Goal: Task Accomplishment & Management: Manage account settings

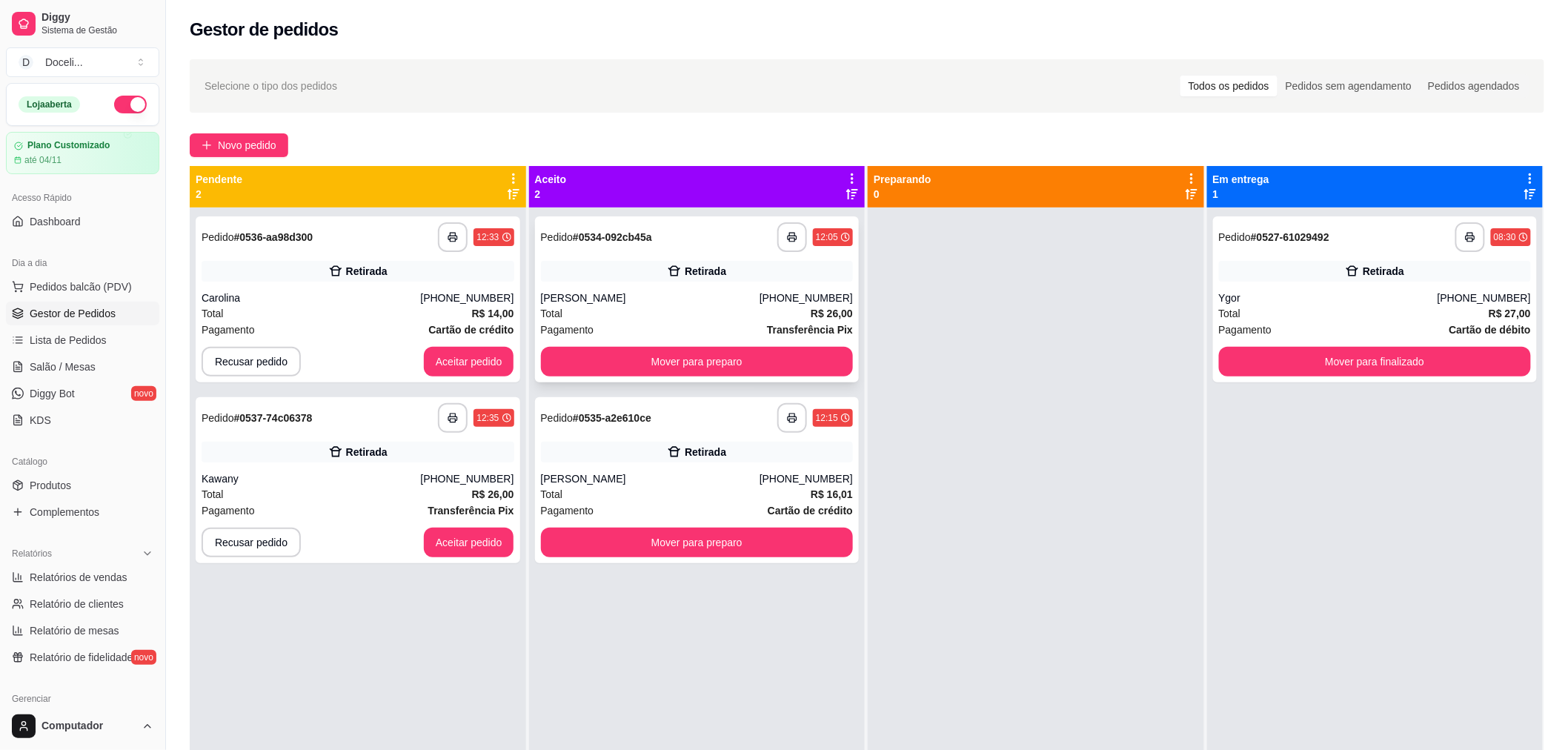
click at [590, 269] on div "Retirada" at bounding box center [697, 271] width 313 height 21
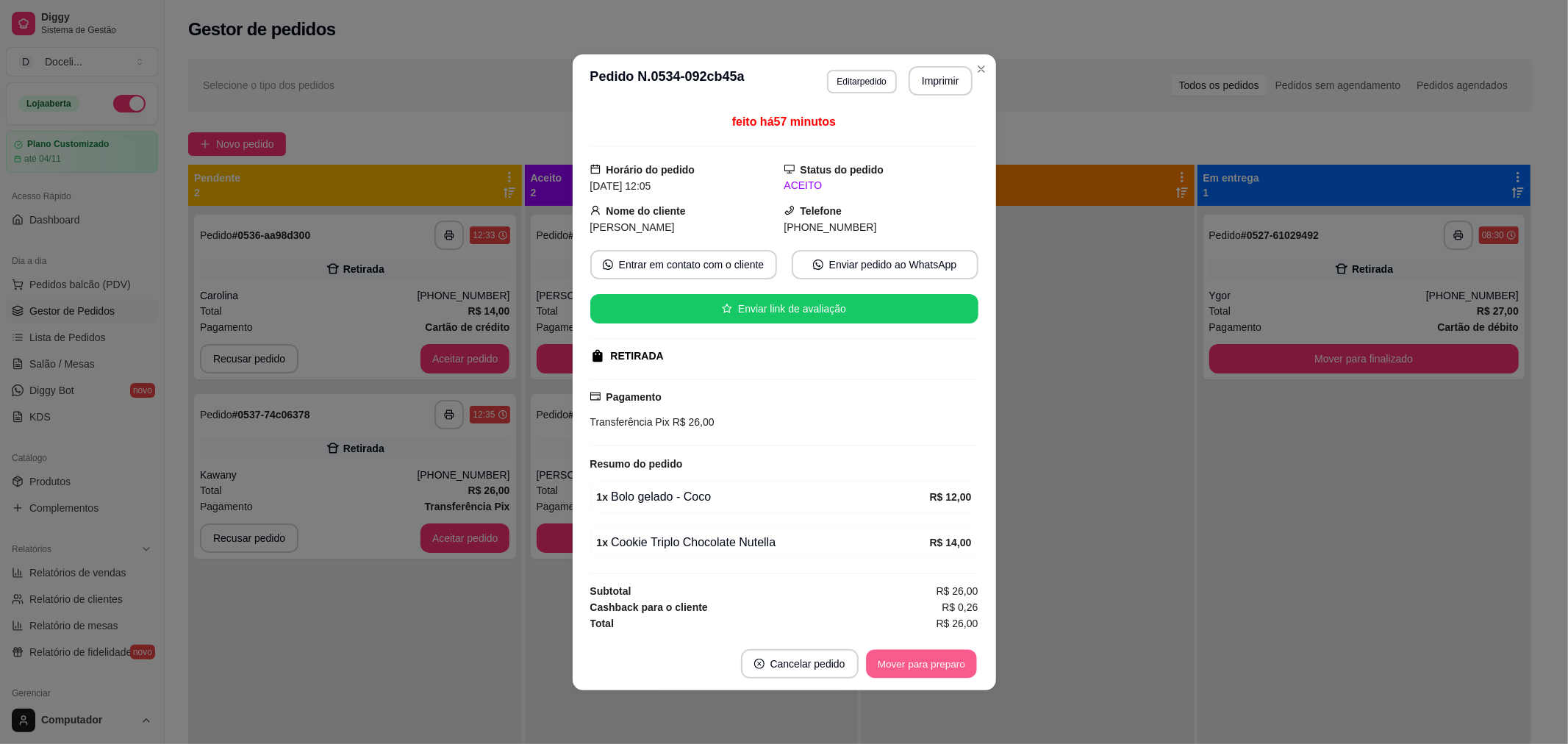
click at [951, 660] on button "Mover para preparo" at bounding box center [921, 664] width 111 height 29
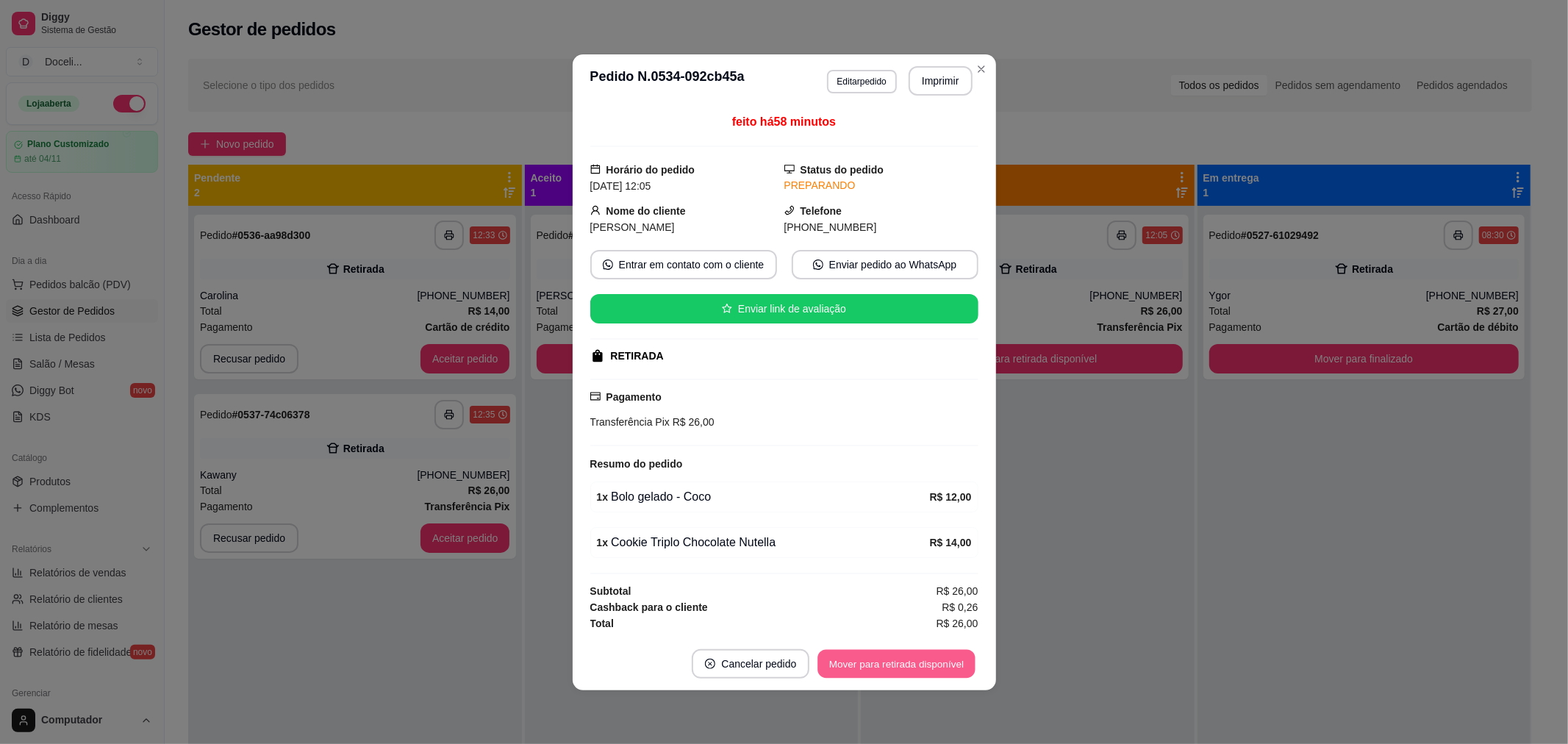
click at [951, 660] on button "Mover para retirada disponível" at bounding box center [897, 664] width 157 height 29
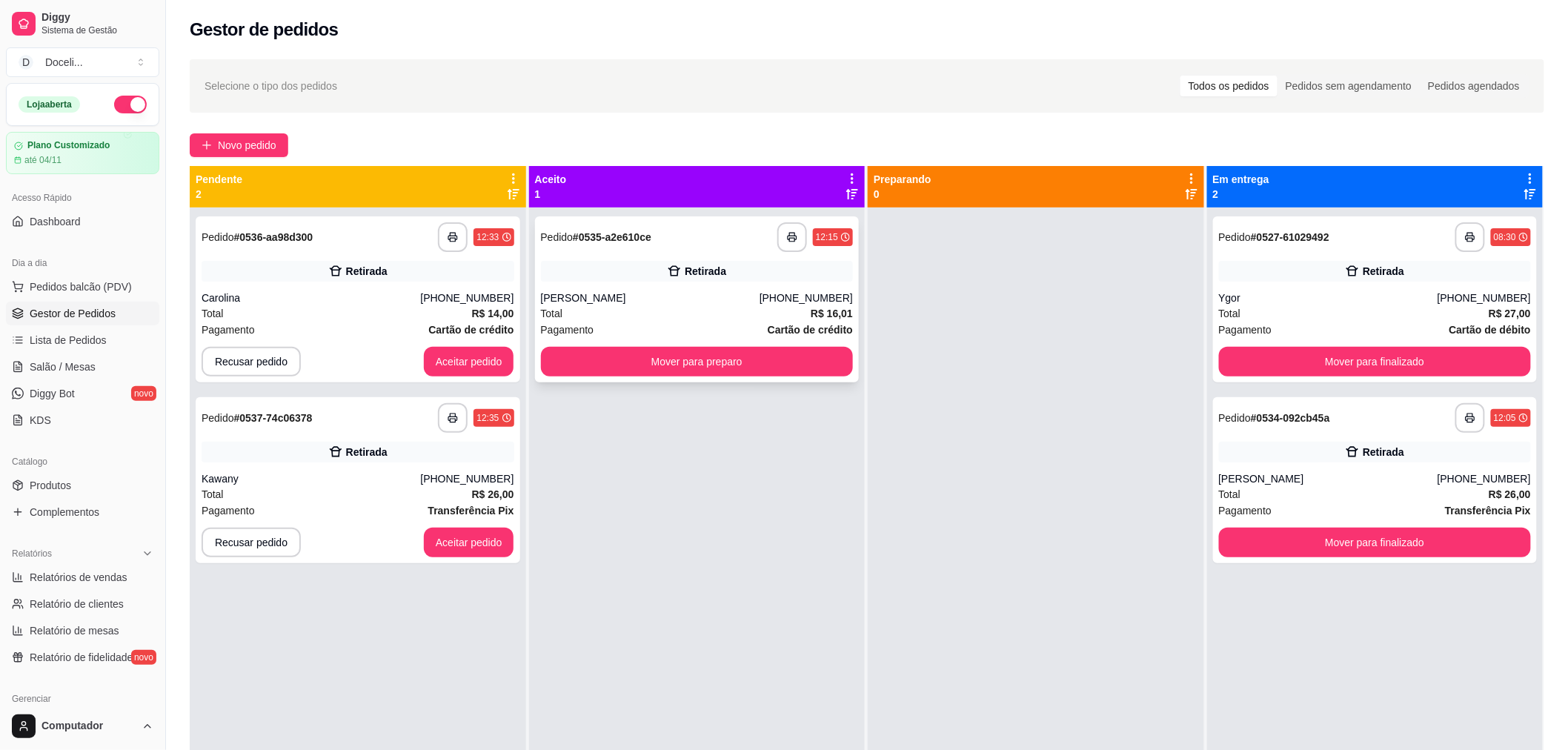
click at [701, 310] on div "Total R$ 16,01" at bounding box center [697, 313] width 313 height 16
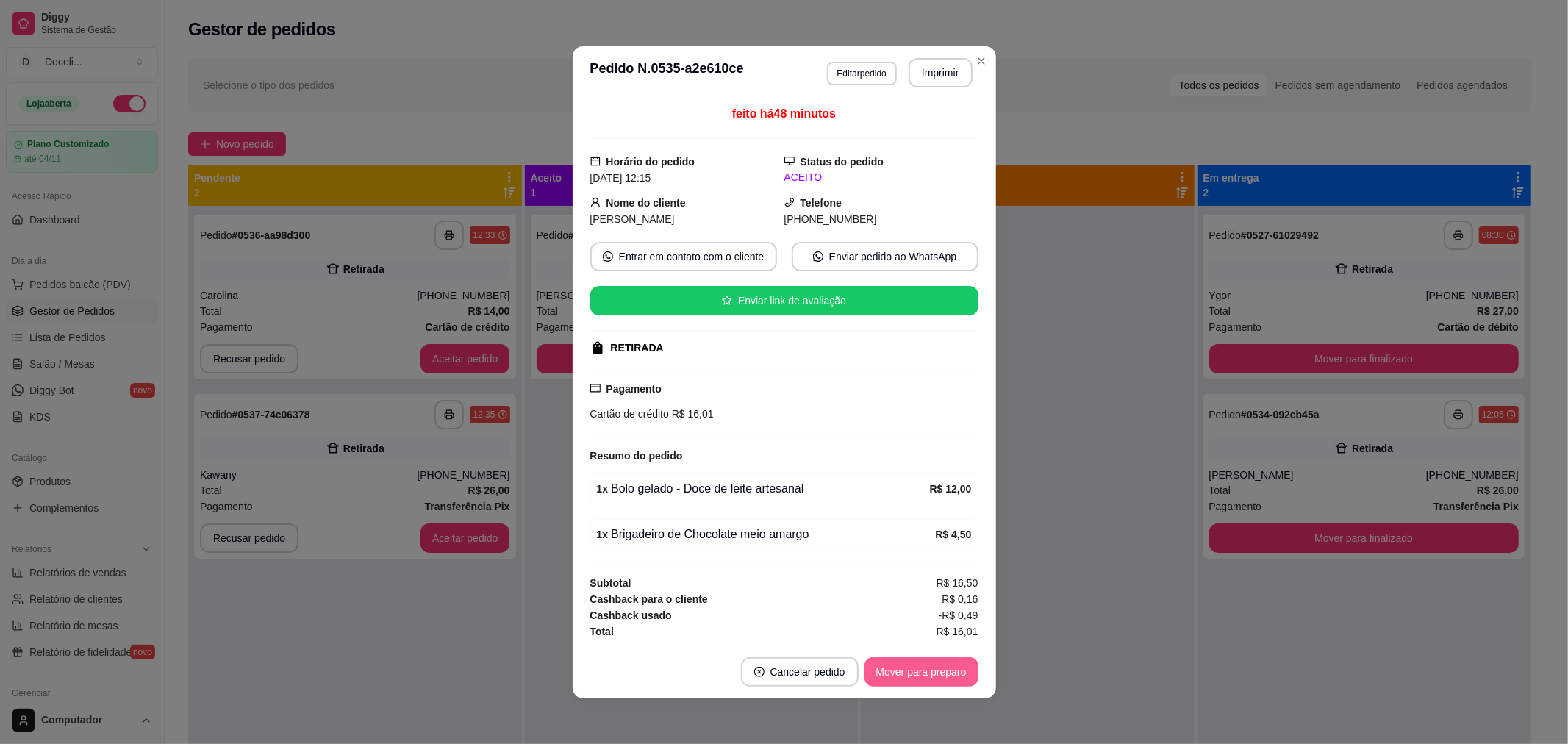
click at [910, 673] on button "Mover para preparo" at bounding box center [921, 672] width 114 height 30
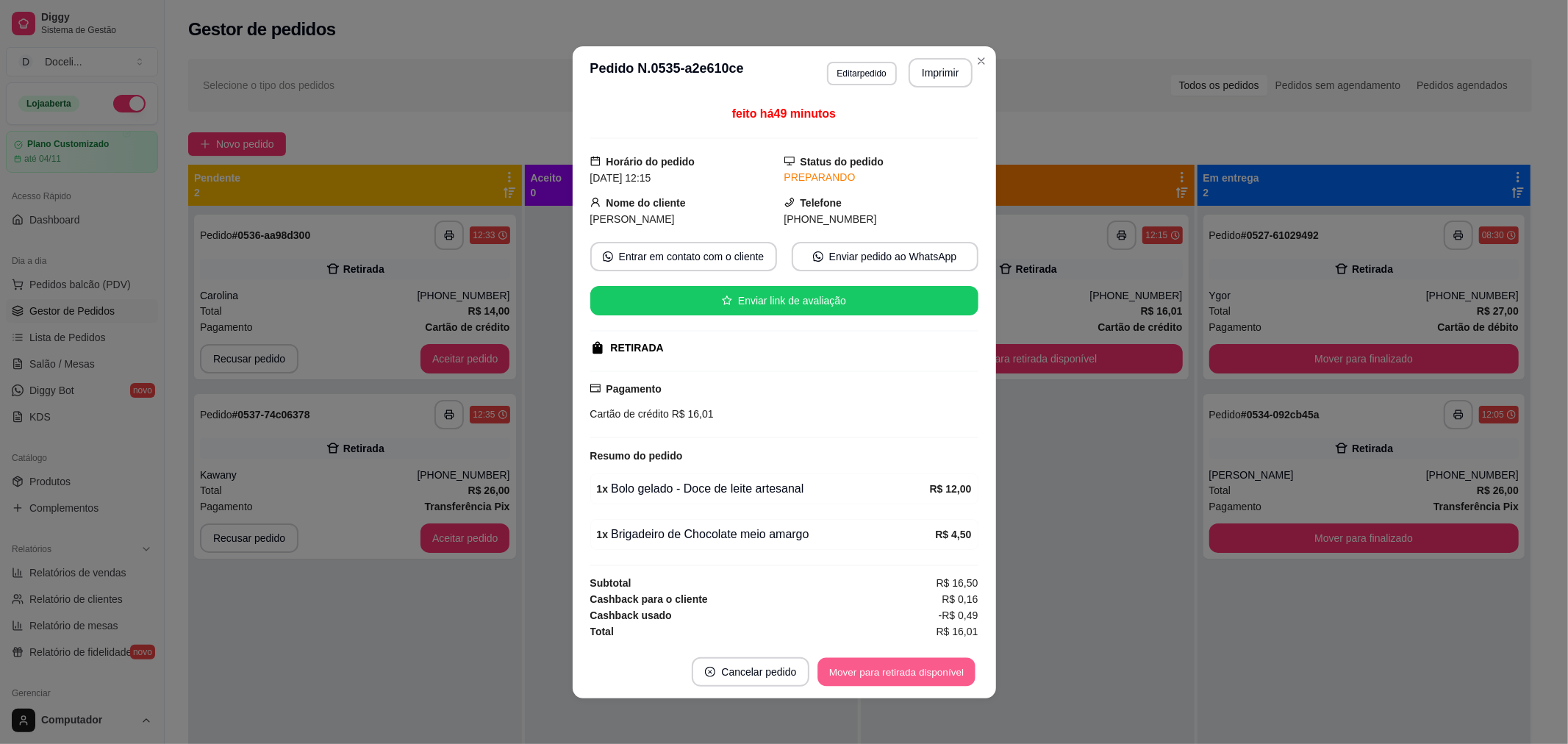
click at [910, 673] on button "Mover para retirada disponível" at bounding box center [897, 672] width 157 height 29
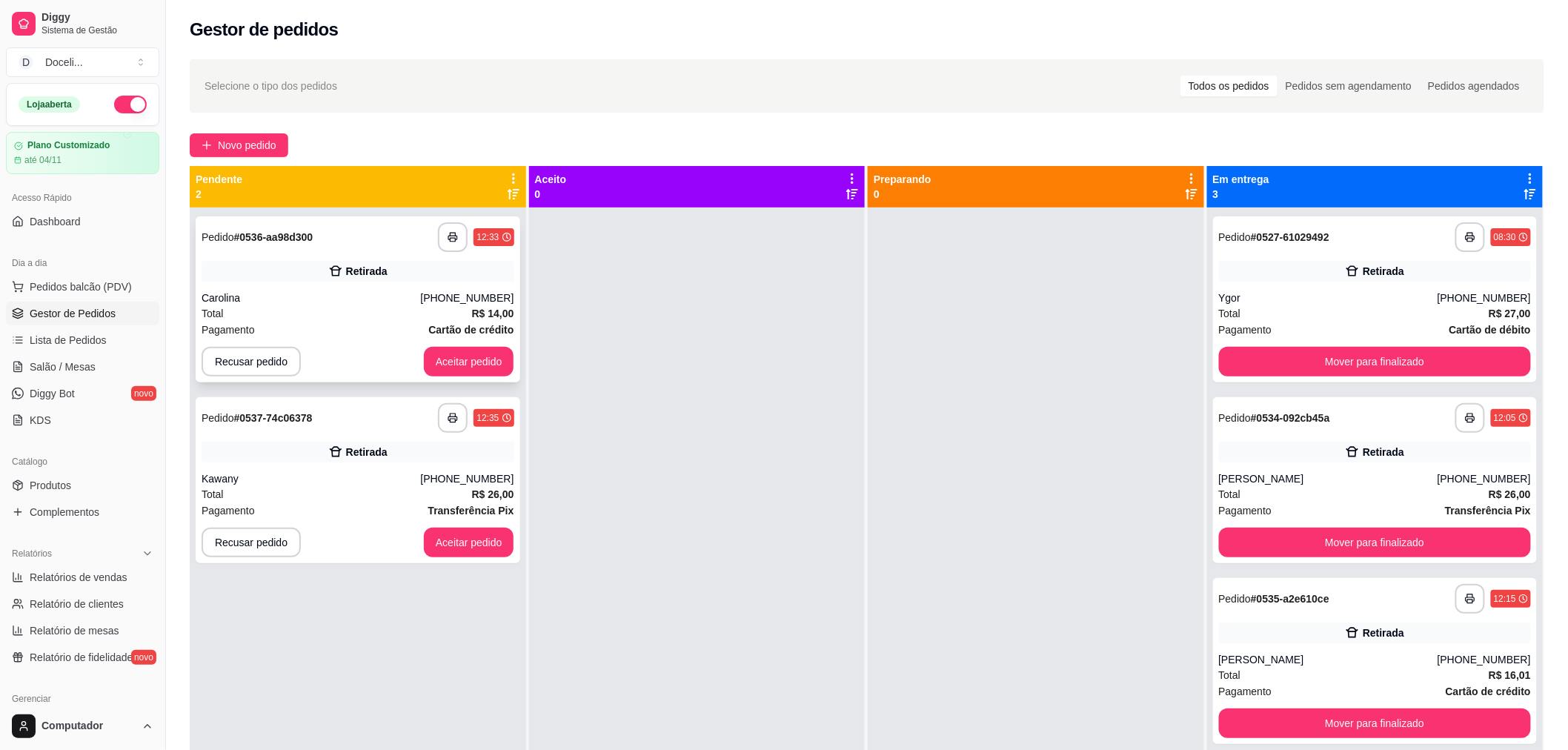
click at [346, 305] on div "Total R$ 14,00" at bounding box center [358, 313] width 313 height 16
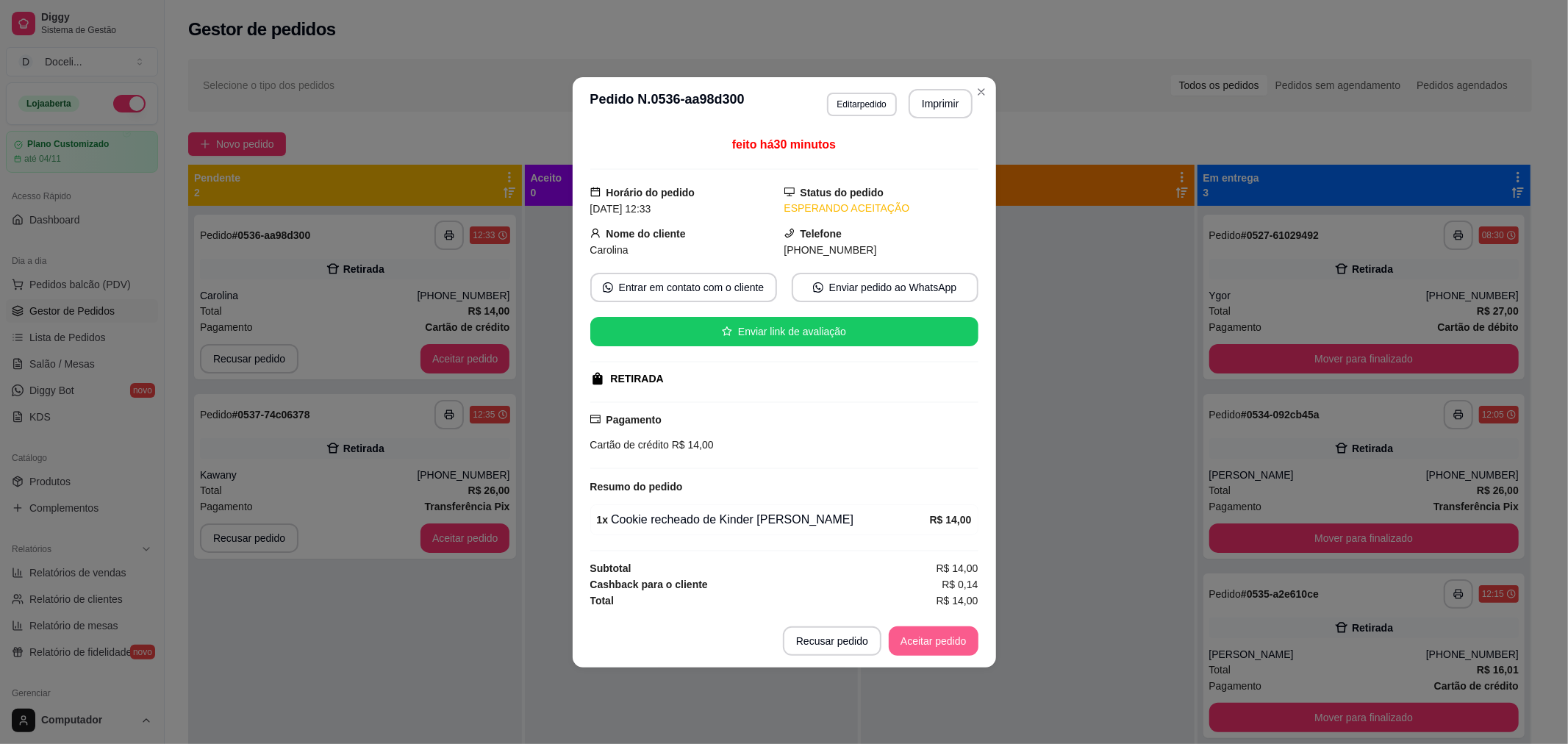
click at [911, 636] on button "Aceitar pedido" at bounding box center [933, 641] width 89 height 30
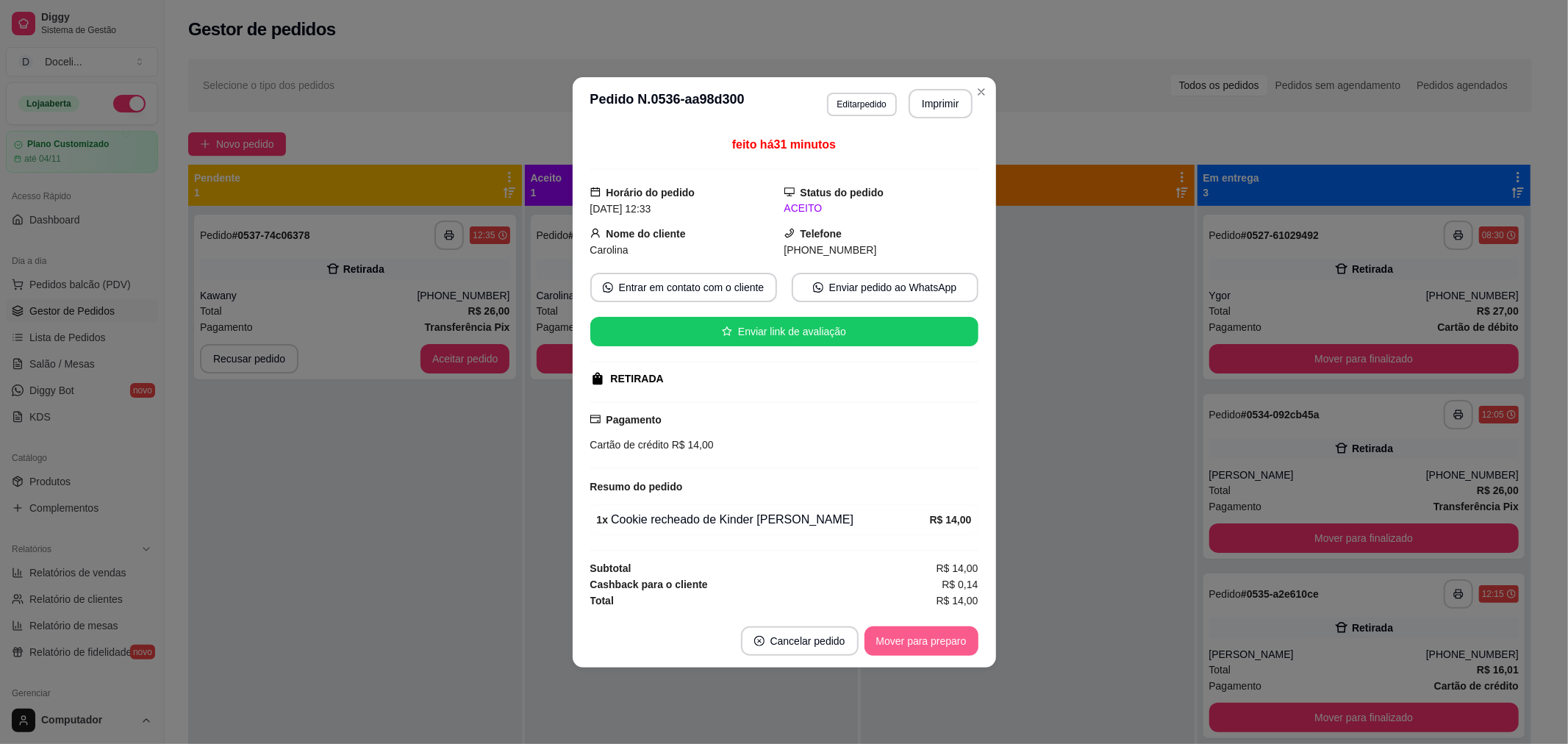
click at [911, 636] on button "Mover para preparo" at bounding box center [921, 641] width 114 height 30
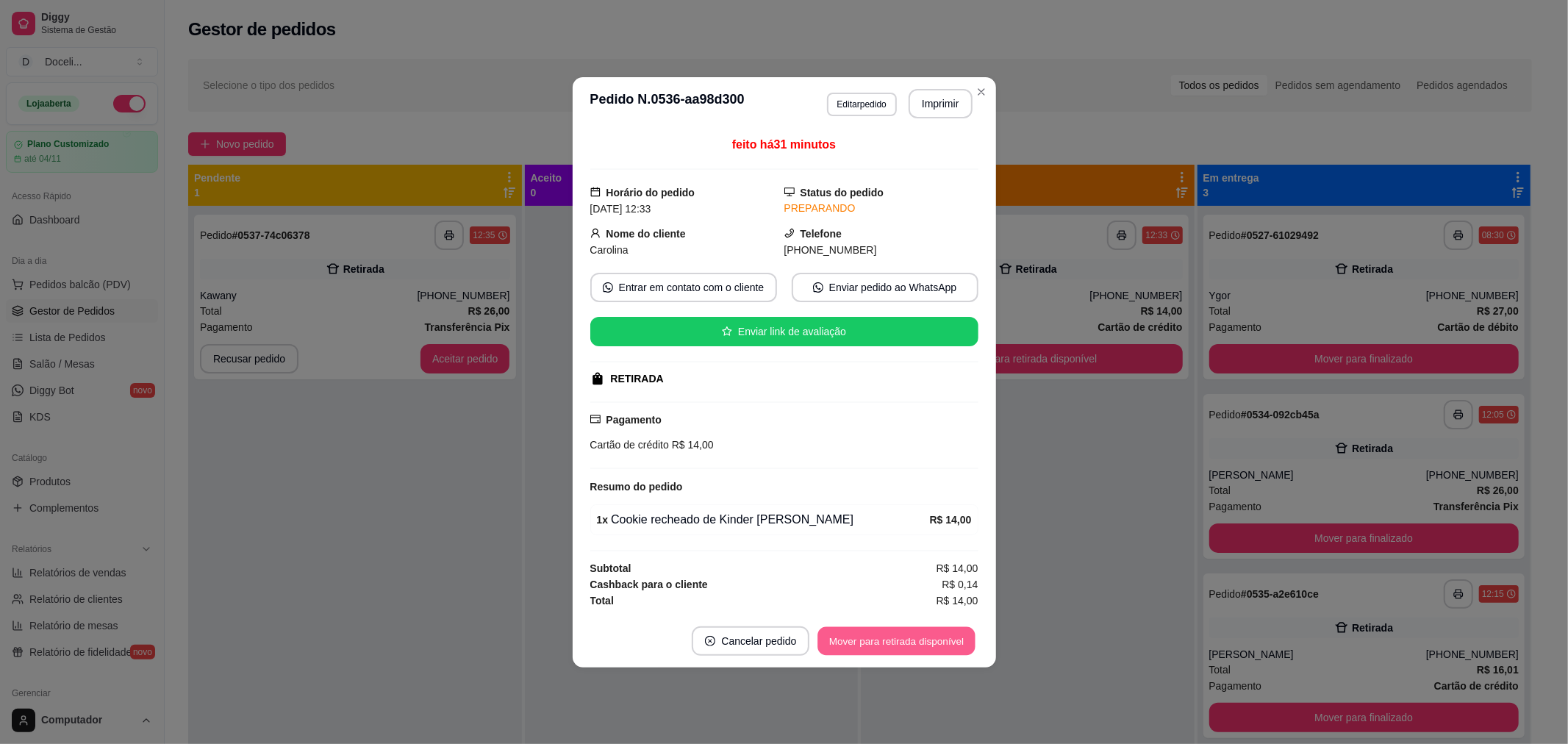
click at [911, 636] on button "Mover para retirada disponível" at bounding box center [897, 641] width 157 height 29
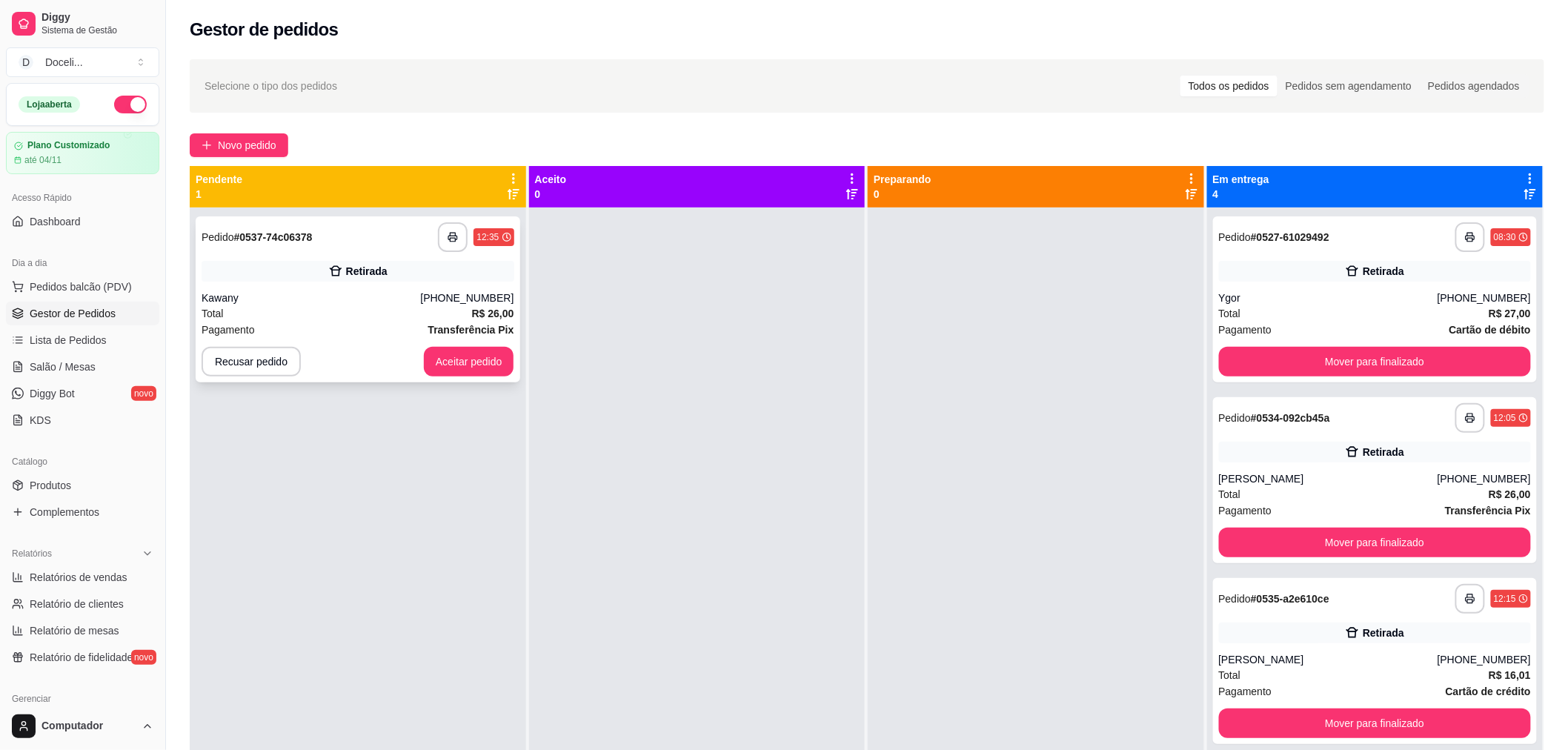
click at [290, 320] on div "Total R$ 26,00" at bounding box center [358, 313] width 313 height 16
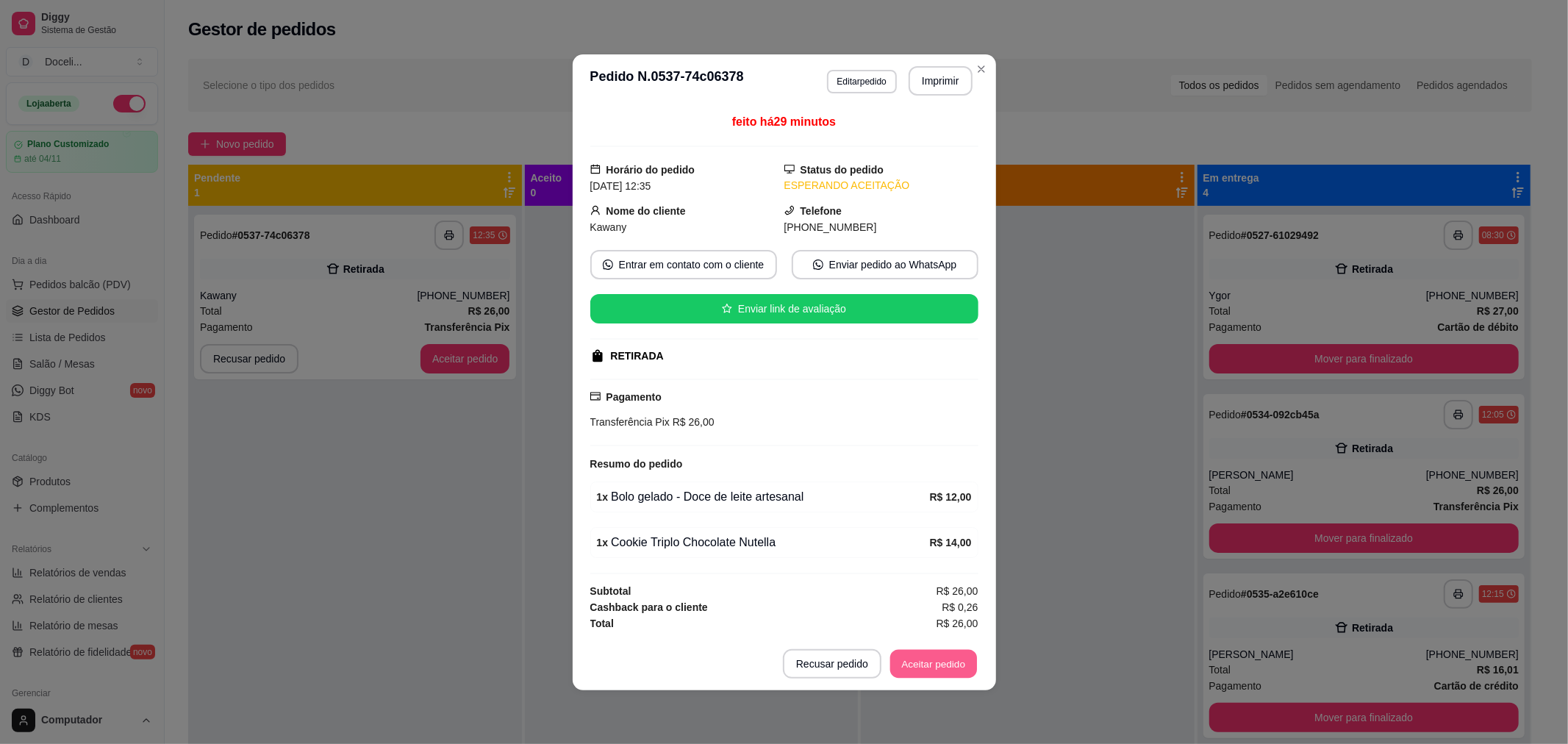
click at [933, 667] on button "Aceitar pedido" at bounding box center [933, 664] width 87 height 29
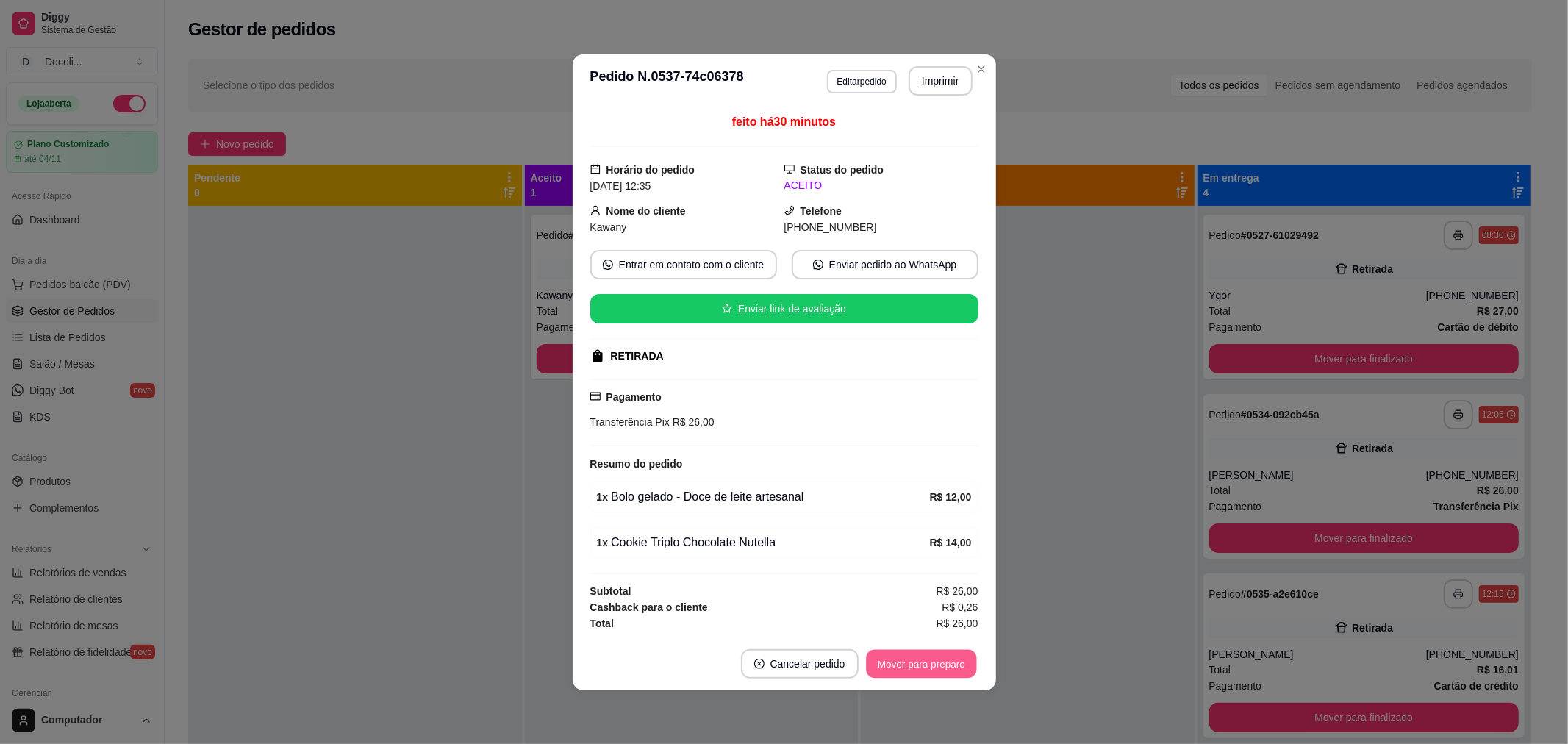
click at [933, 667] on button "Mover para preparo" at bounding box center [921, 664] width 111 height 29
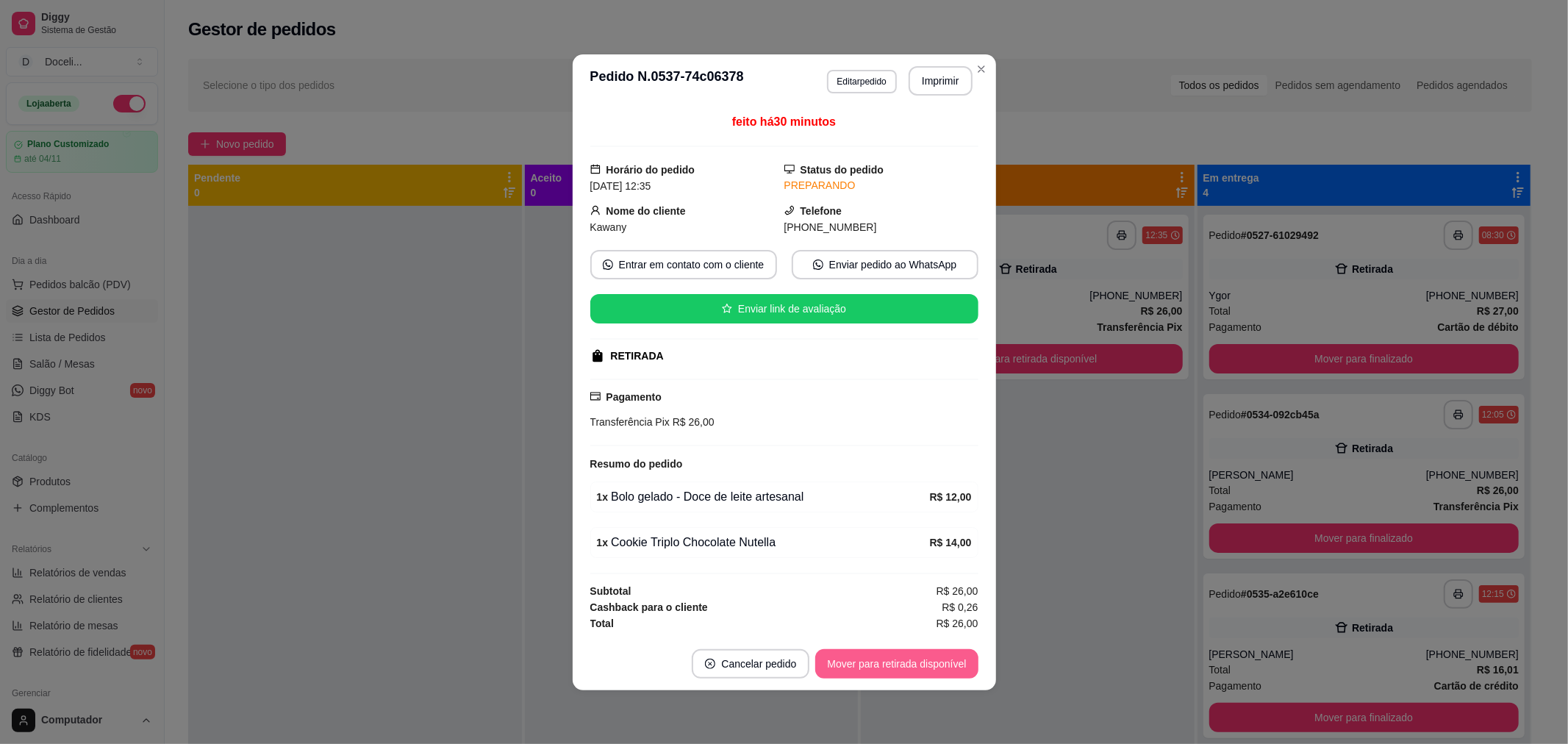
click at [933, 667] on button "Mover para retirada disponível" at bounding box center [896, 664] width 163 height 30
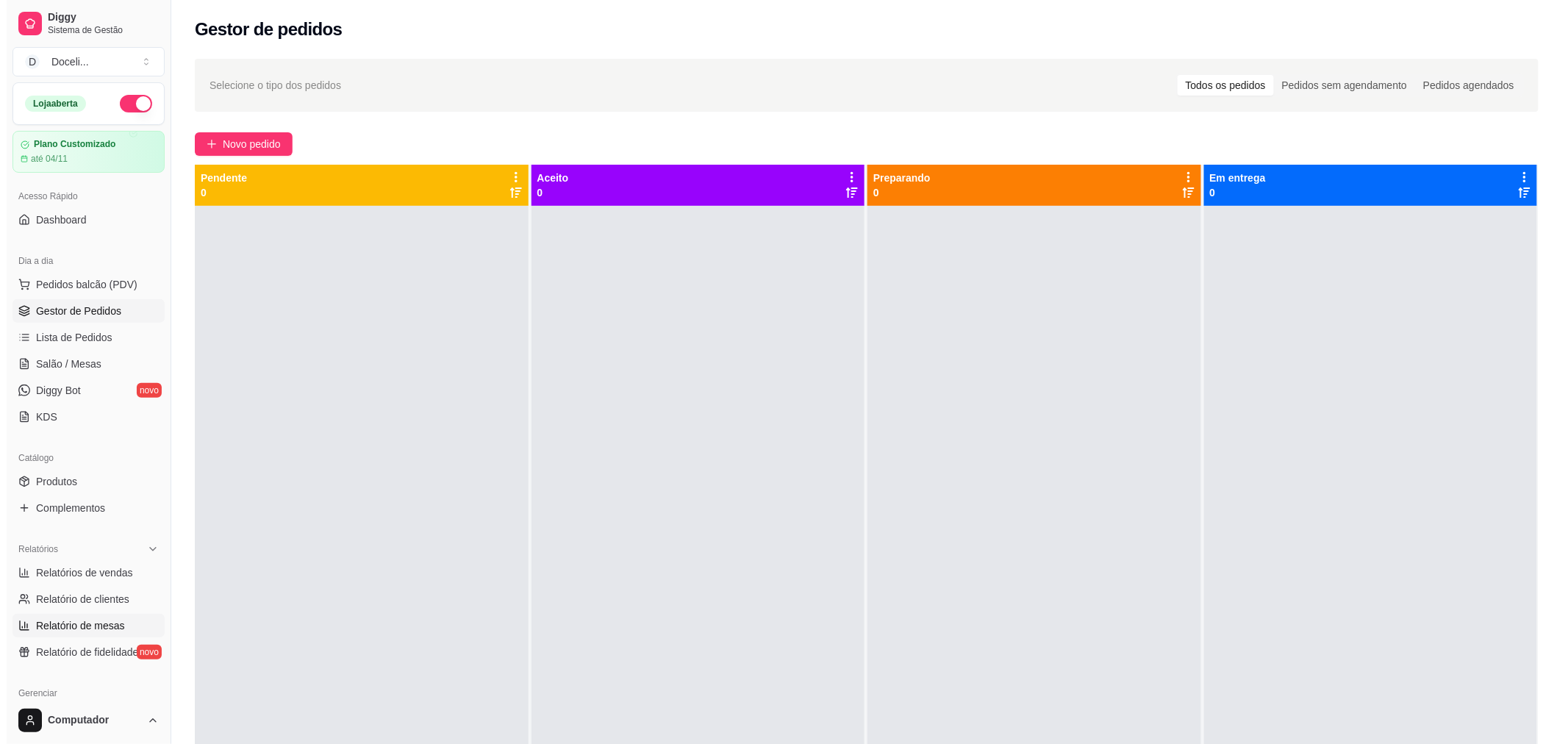
scroll to position [163, 0]
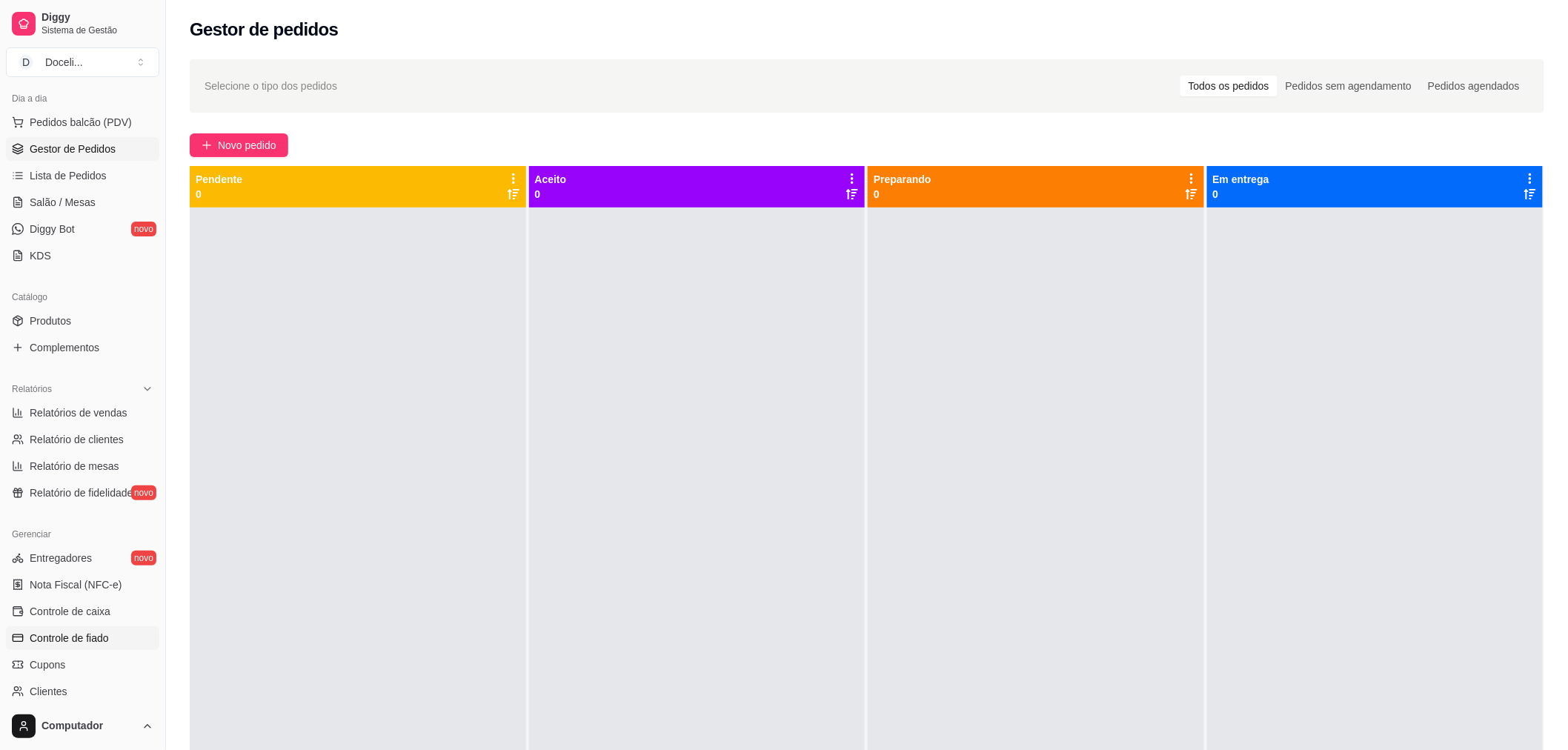
click at [85, 639] on span "Controle de fiado" at bounding box center [69, 638] width 79 height 15
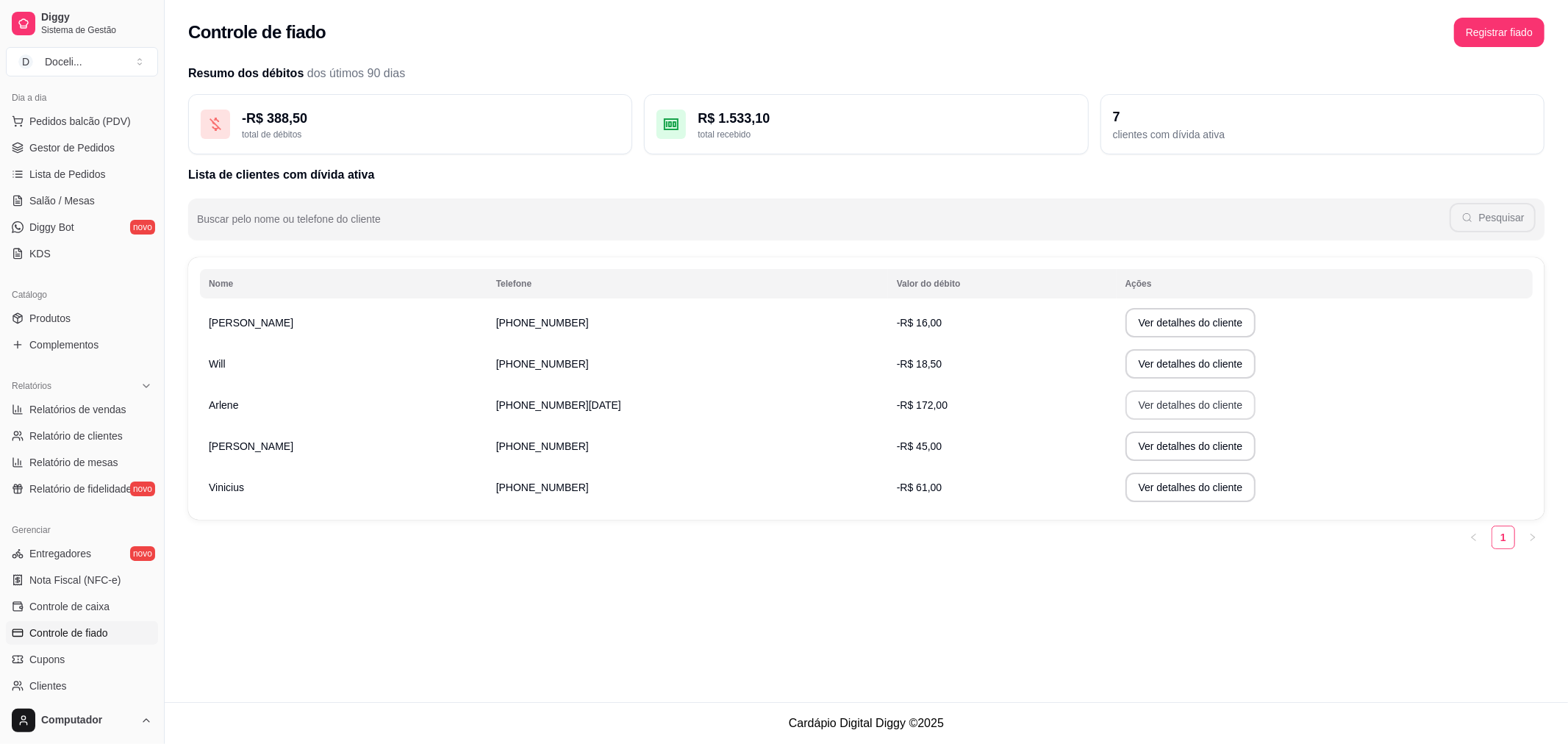
click at [1126, 406] on button "Ver detalhes do cliente" at bounding box center [1191, 405] width 131 height 30
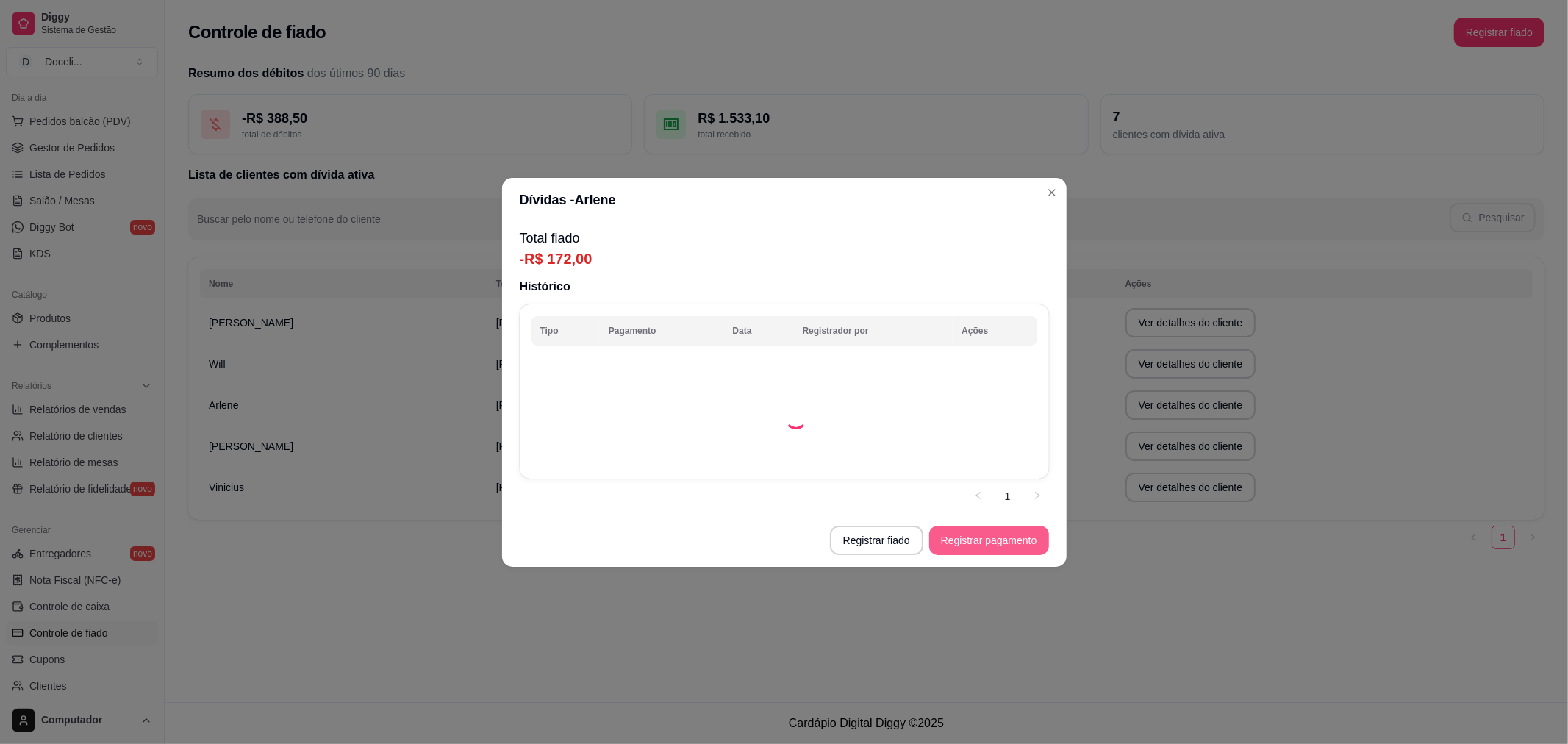
click at [1009, 541] on button "Registrar pagamento" at bounding box center [989, 541] width 120 height 30
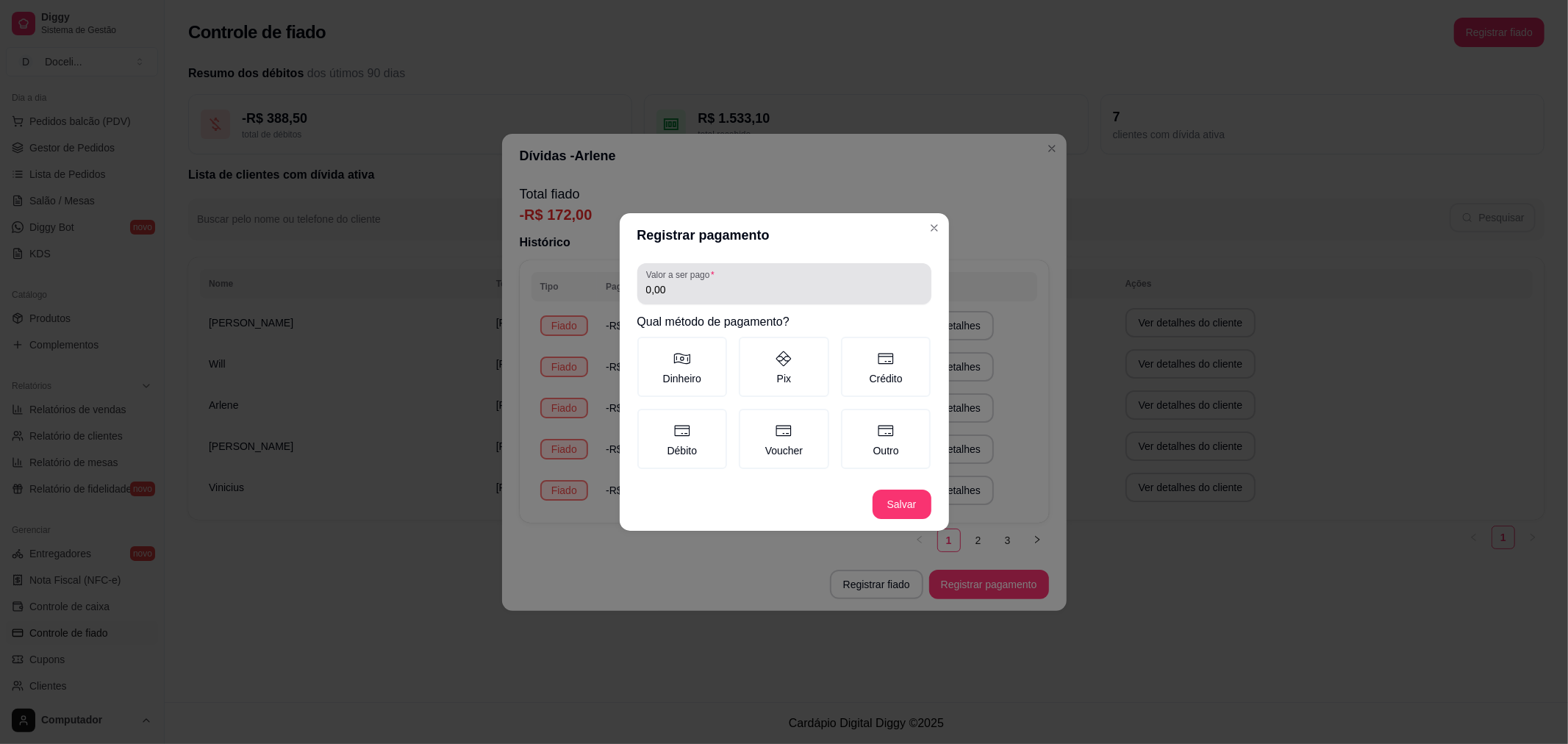
click at [839, 304] on div "Valor a ser pago 0,00" at bounding box center [784, 283] width 294 height 41
click at [809, 295] on input "0,00" at bounding box center [784, 289] width 277 height 14
type input "172,00"
click at [893, 501] on button "Salvar" at bounding box center [902, 505] width 57 height 29
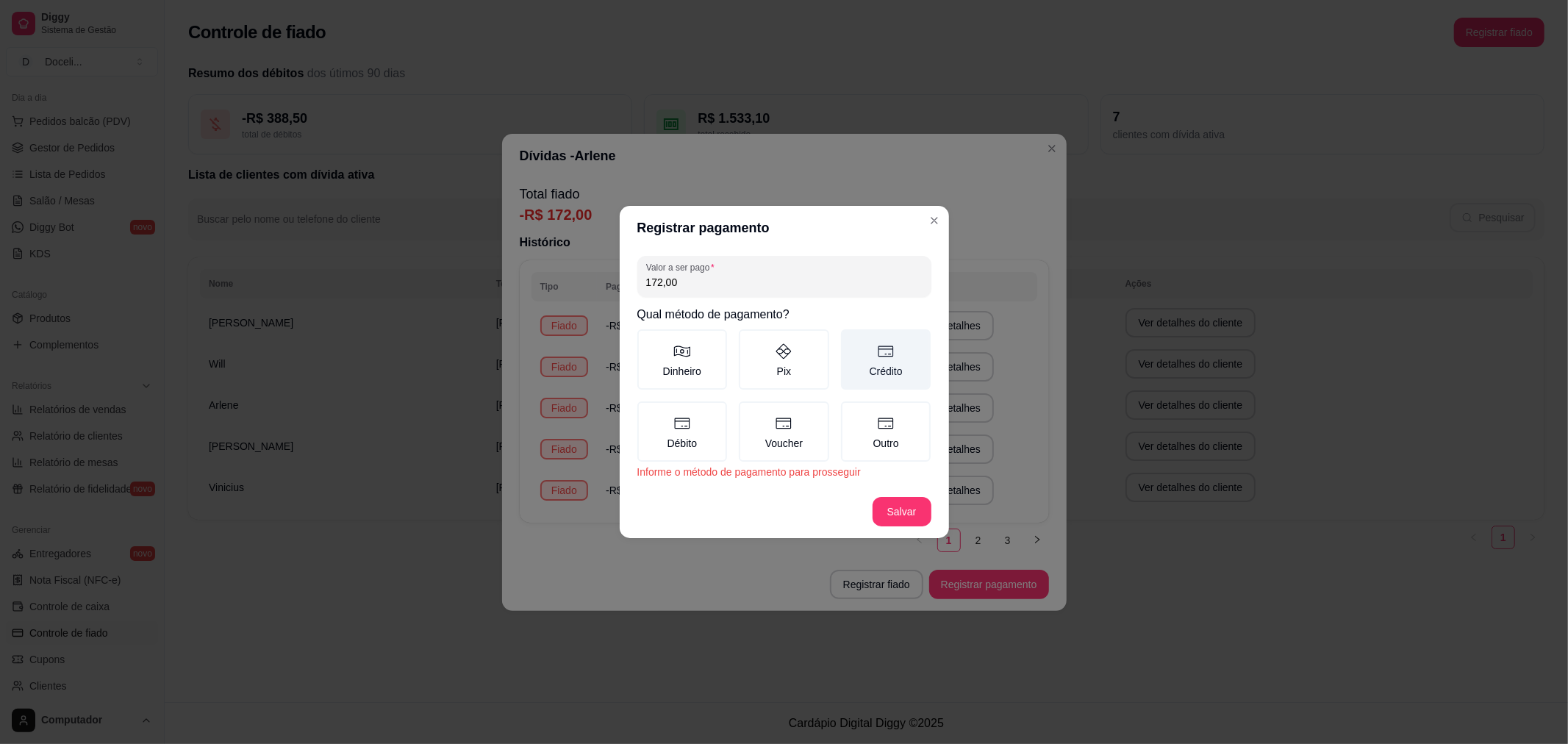
click at [878, 366] on label "Crédito" at bounding box center [886, 359] width 90 height 60
click at [852, 341] on button "Crédito" at bounding box center [847, 335] width 12 height 12
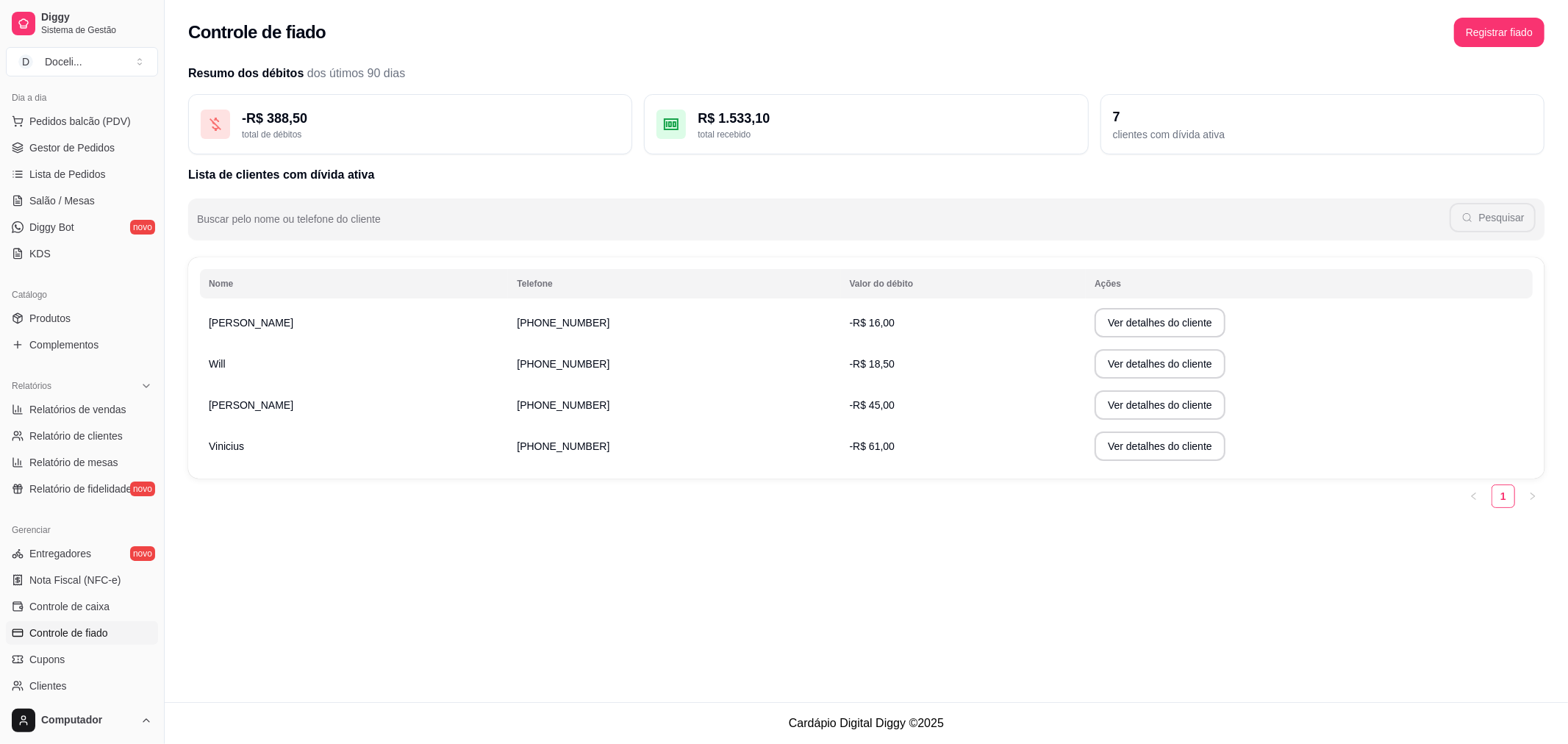
click at [448, 597] on div "Controle de fiado Registrar fiado Resumo dos débitos dos útimos 90 dias - R$ 38…" at bounding box center [867, 351] width 1404 height 702
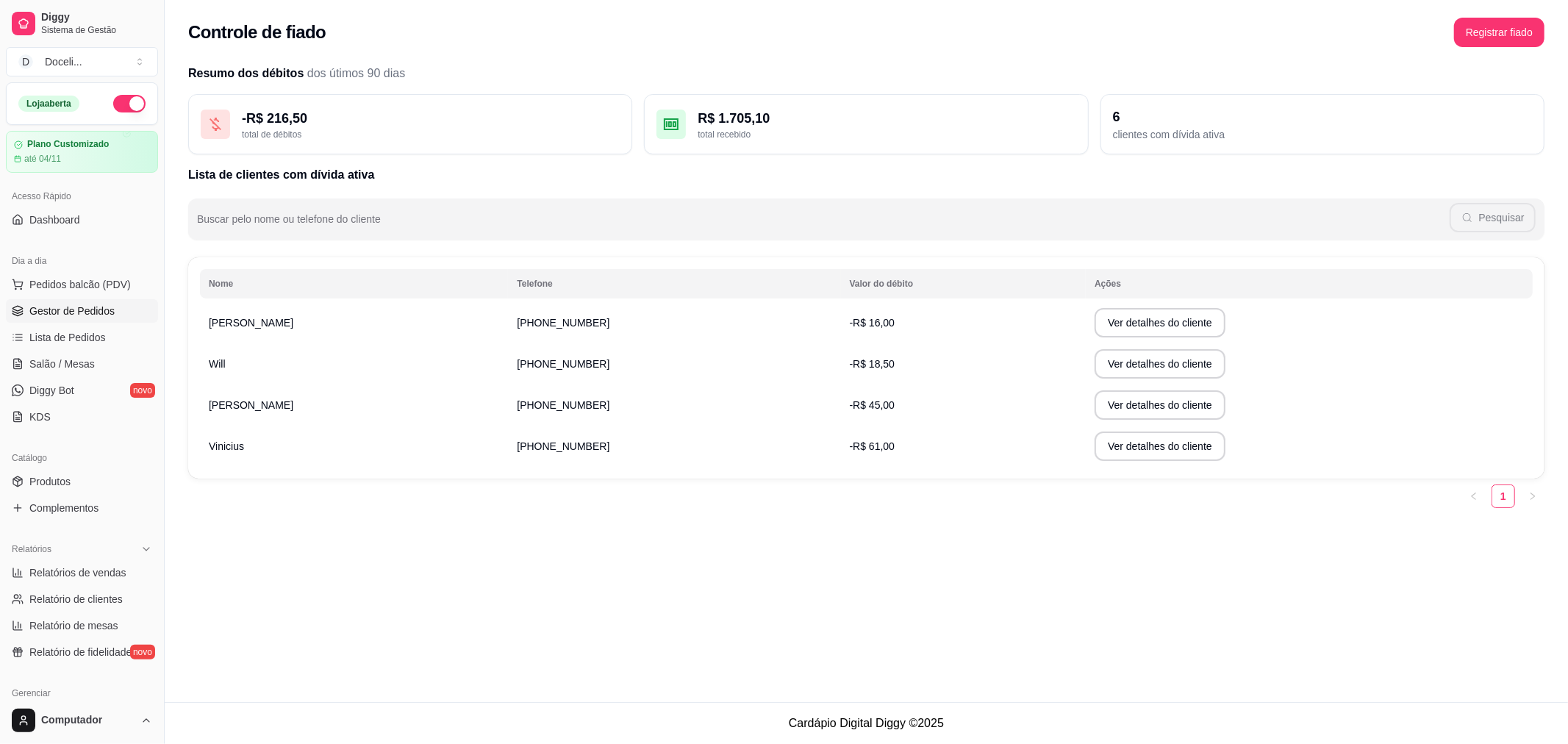
click at [77, 312] on span "Gestor de Pedidos" at bounding box center [72, 311] width 85 height 14
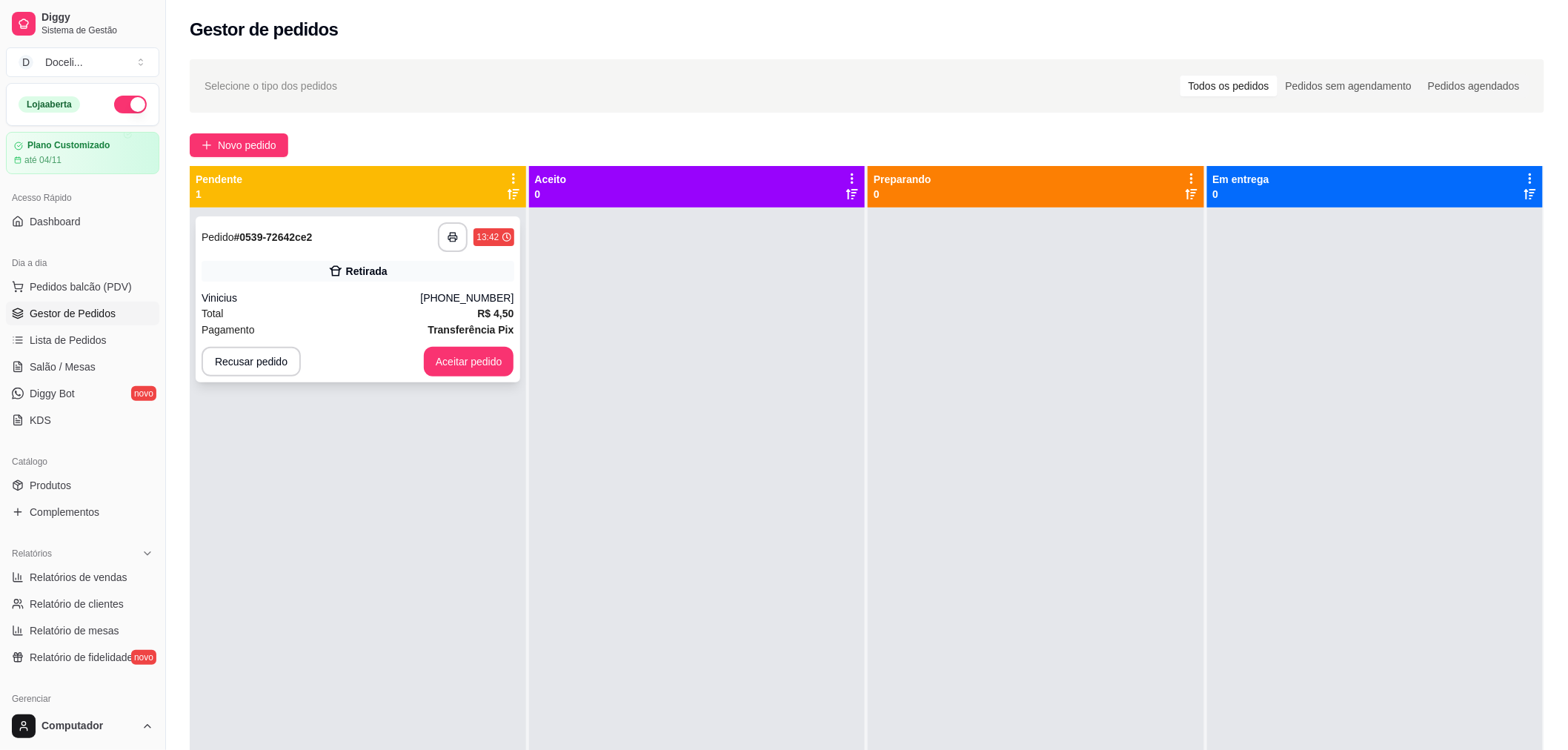
click at [374, 305] on div "Total R$ 4,50" at bounding box center [358, 313] width 313 height 16
click at [352, 277] on div "Retirada" at bounding box center [367, 271] width 41 height 15
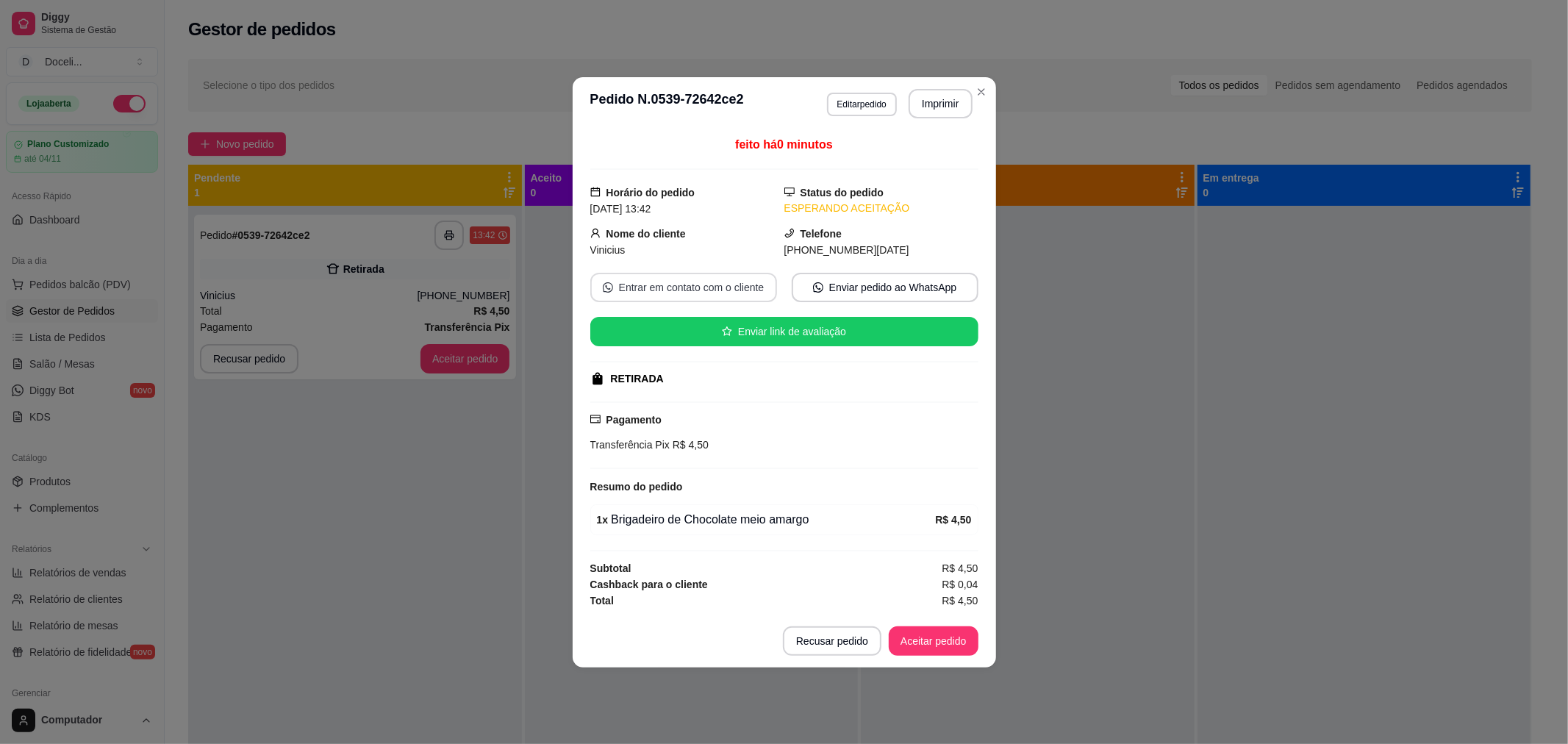
click at [664, 287] on button "Entrar em contato com o cliente" at bounding box center [683, 288] width 186 height 30
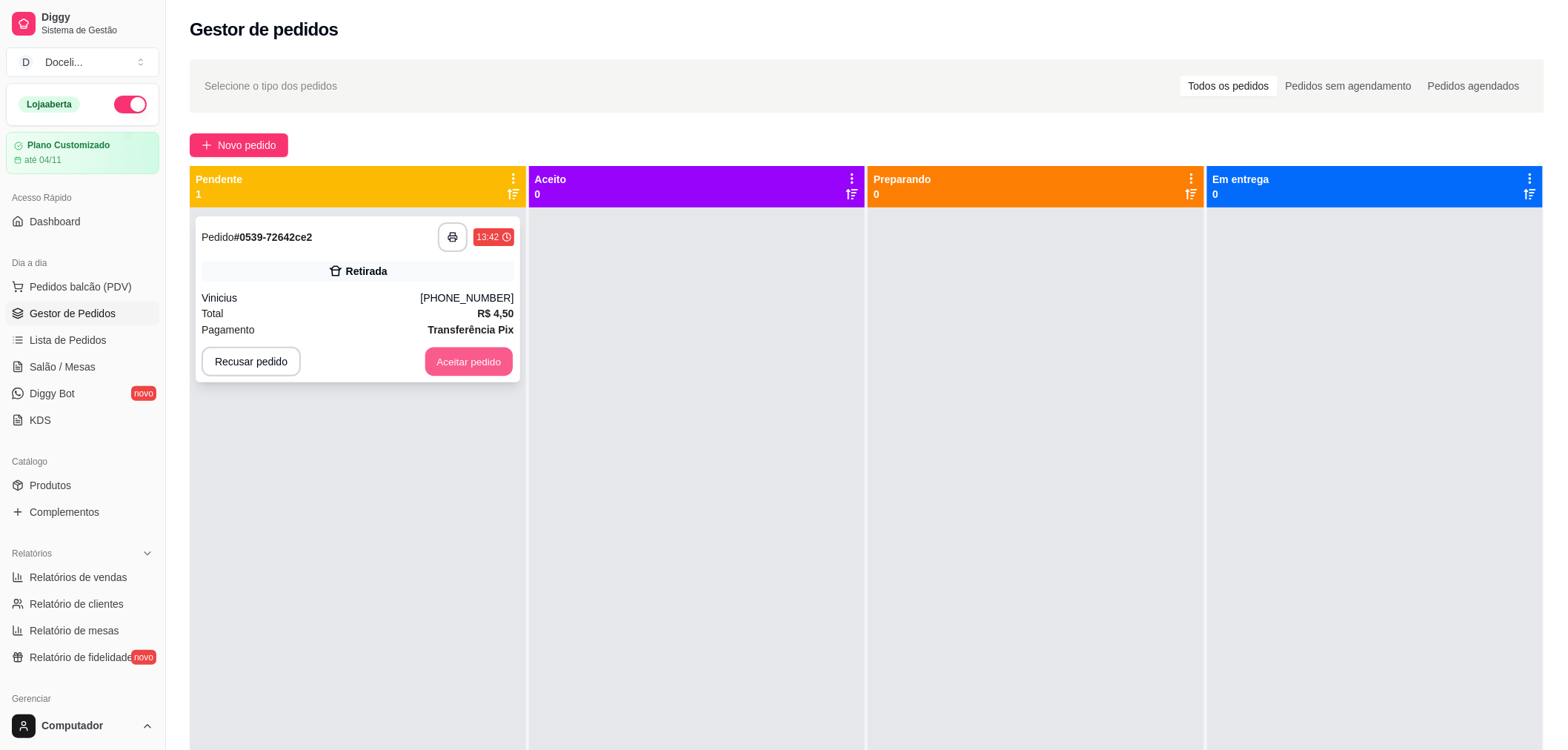
click at [456, 364] on button "Aceitar pedido" at bounding box center [469, 362] width 87 height 29
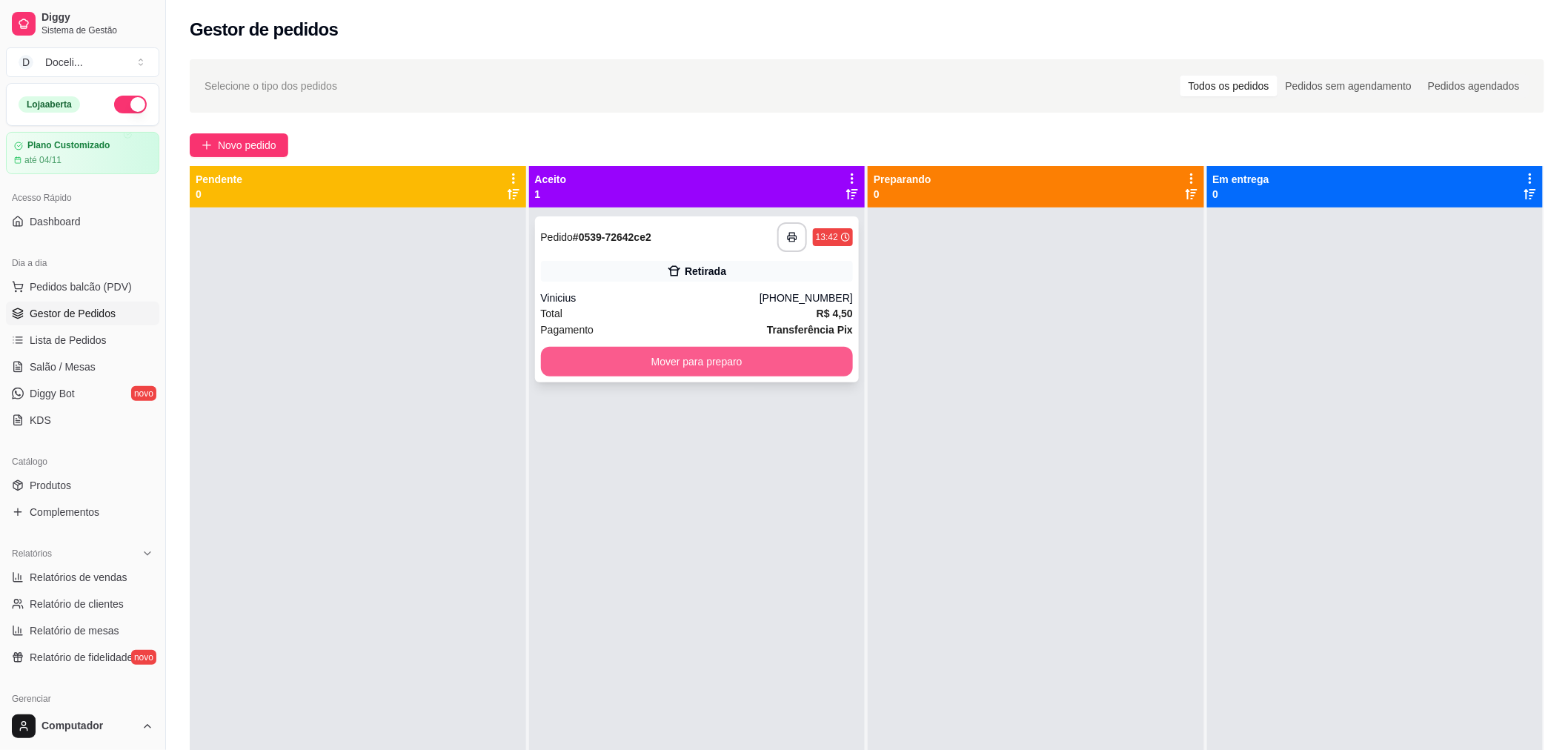
click at [708, 352] on button "Mover para preparo" at bounding box center [697, 361] width 313 height 30
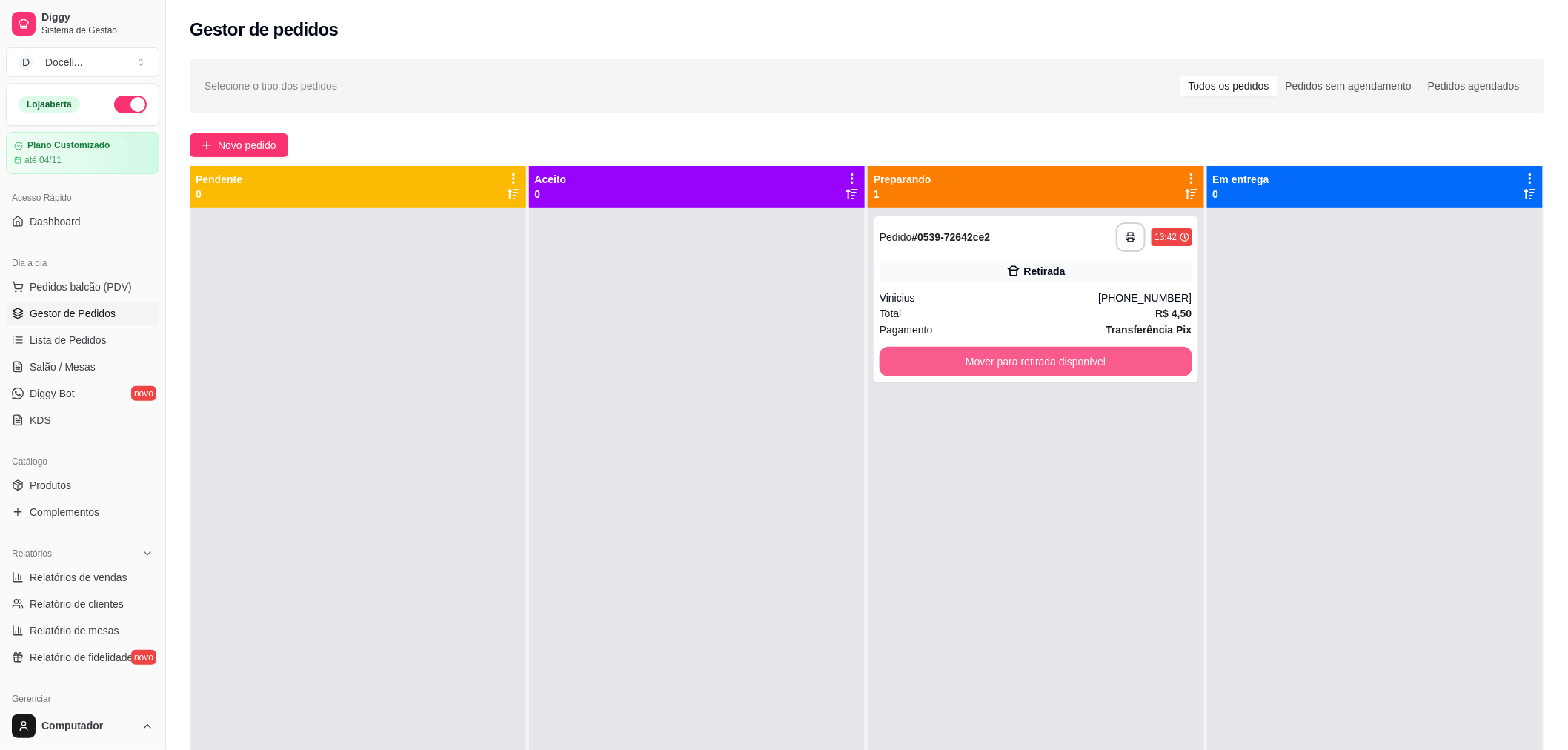
click at [1009, 359] on button "Mover para retirada disponível" at bounding box center [1036, 361] width 313 height 30
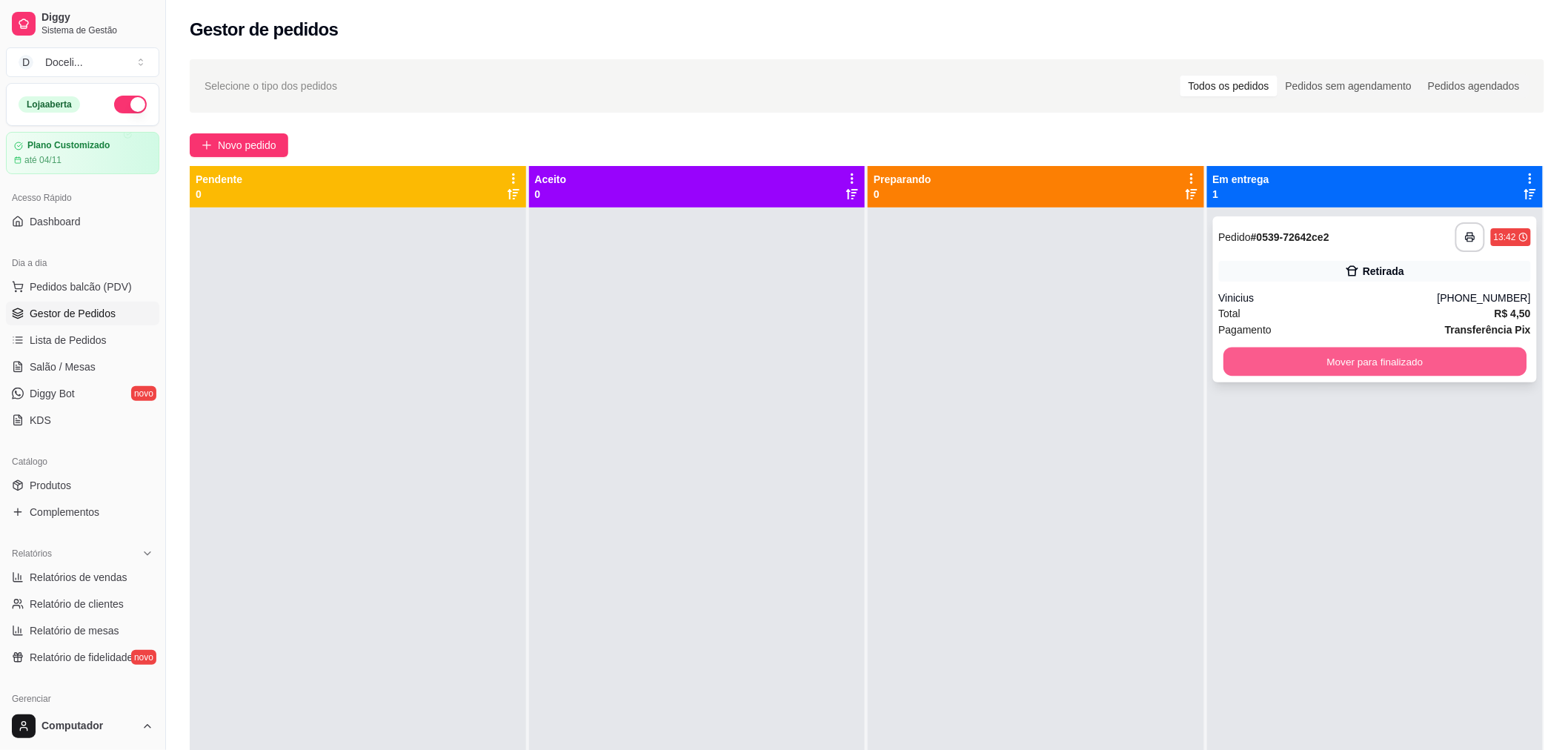
click at [1368, 360] on button "Mover para finalizado" at bounding box center [1375, 362] width 303 height 29
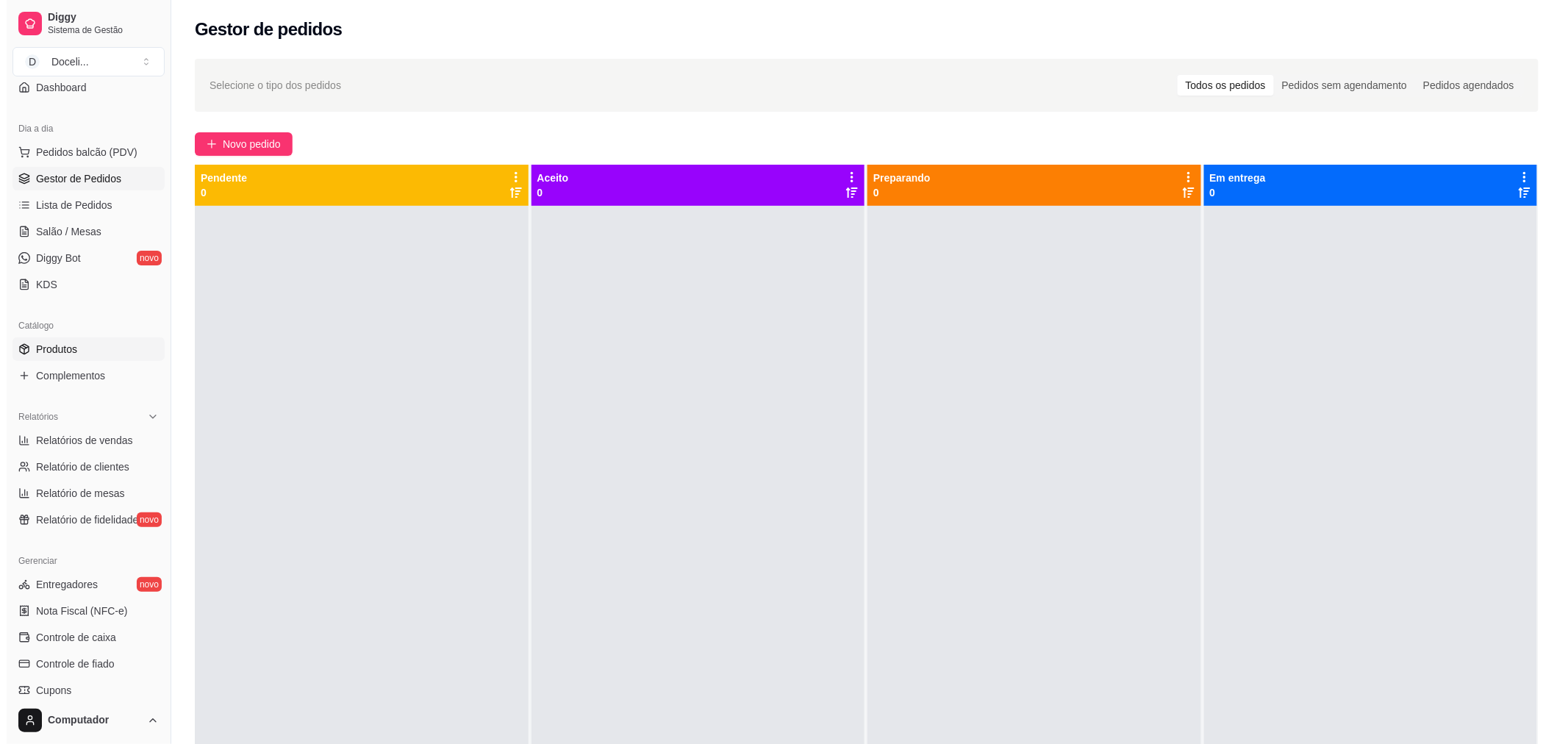
scroll to position [163, 0]
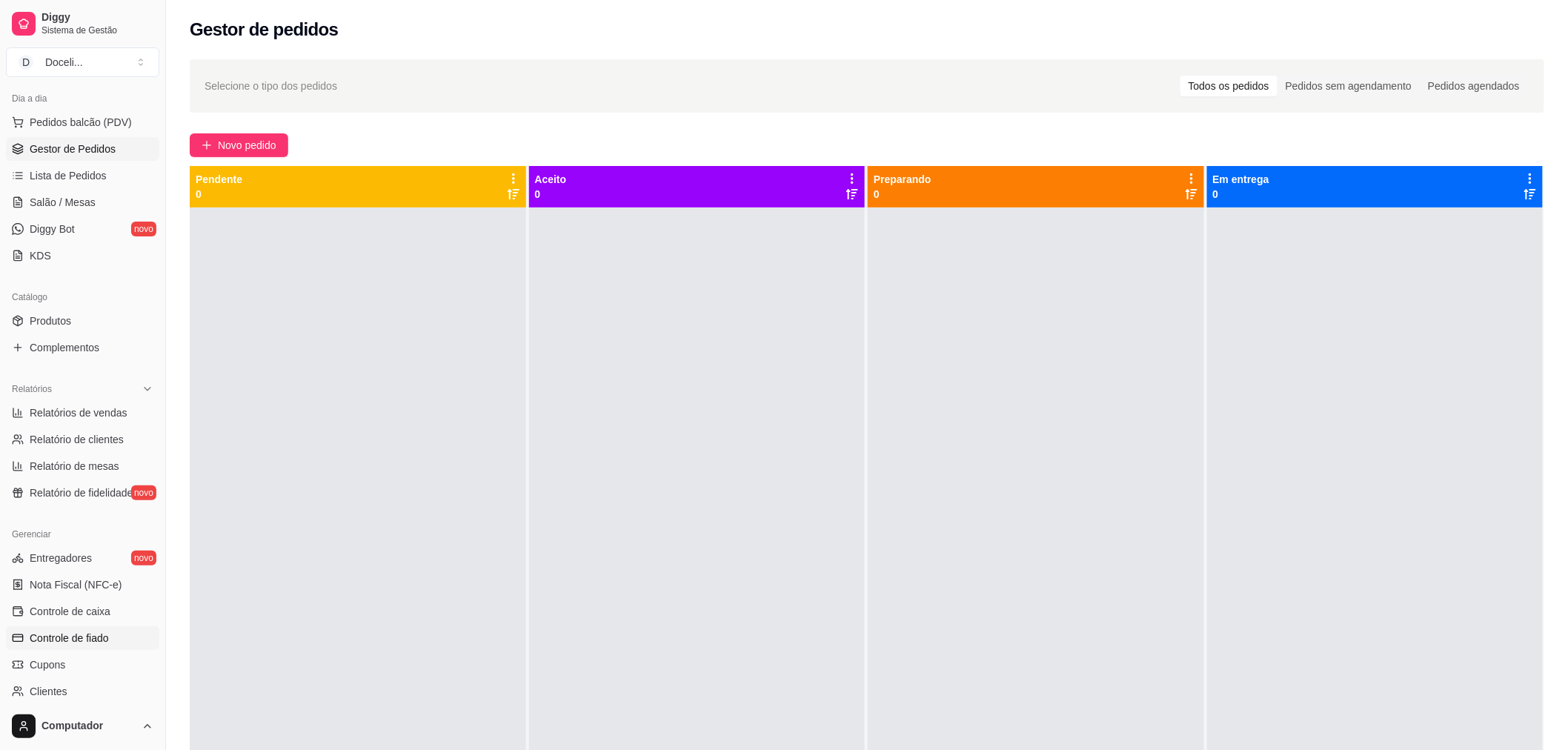
click at [104, 638] on span "Controle de fiado" at bounding box center [69, 638] width 79 height 15
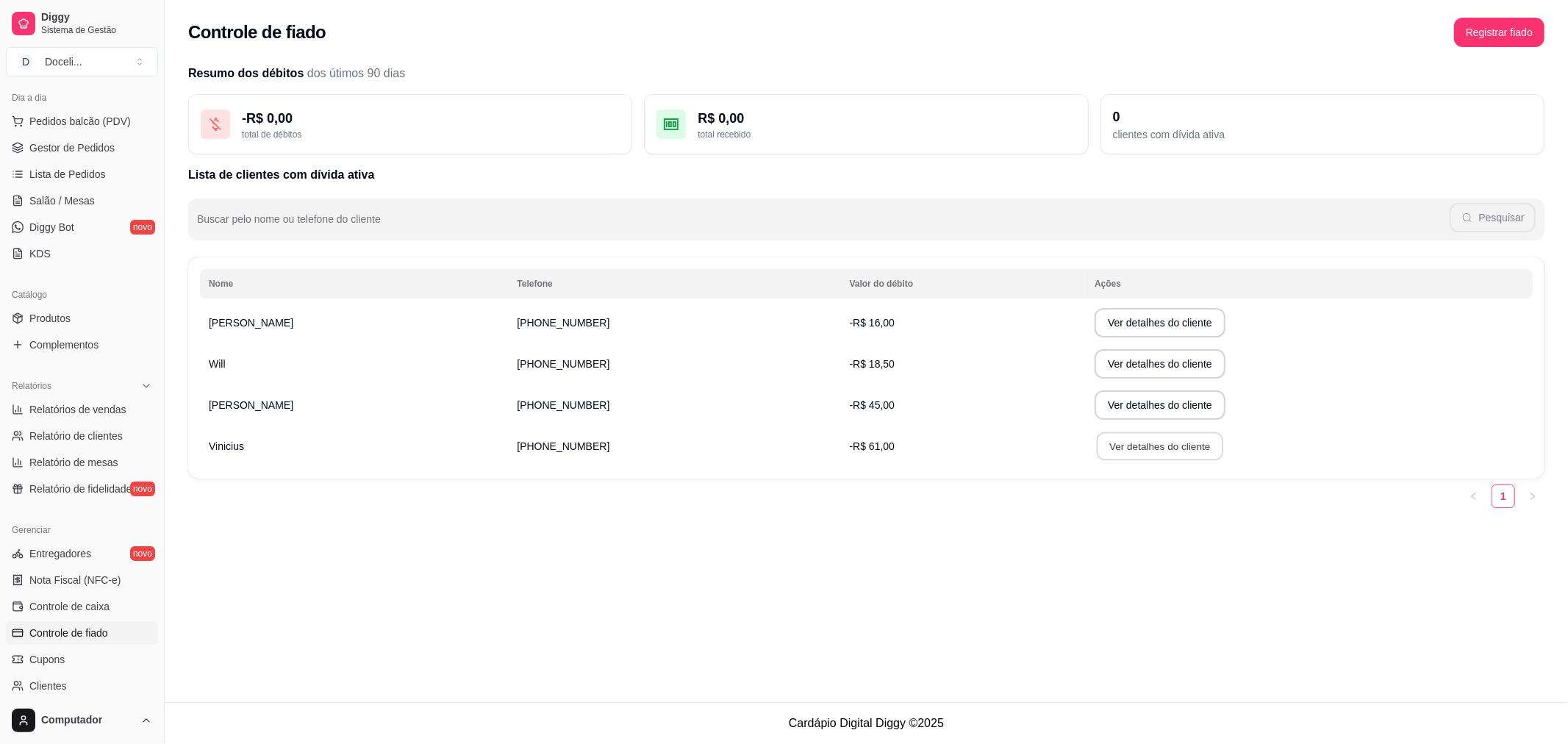
click at [1152, 449] on button "Ver detalhes do cliente" at bounding box center [1160, 447] width 127 height 29
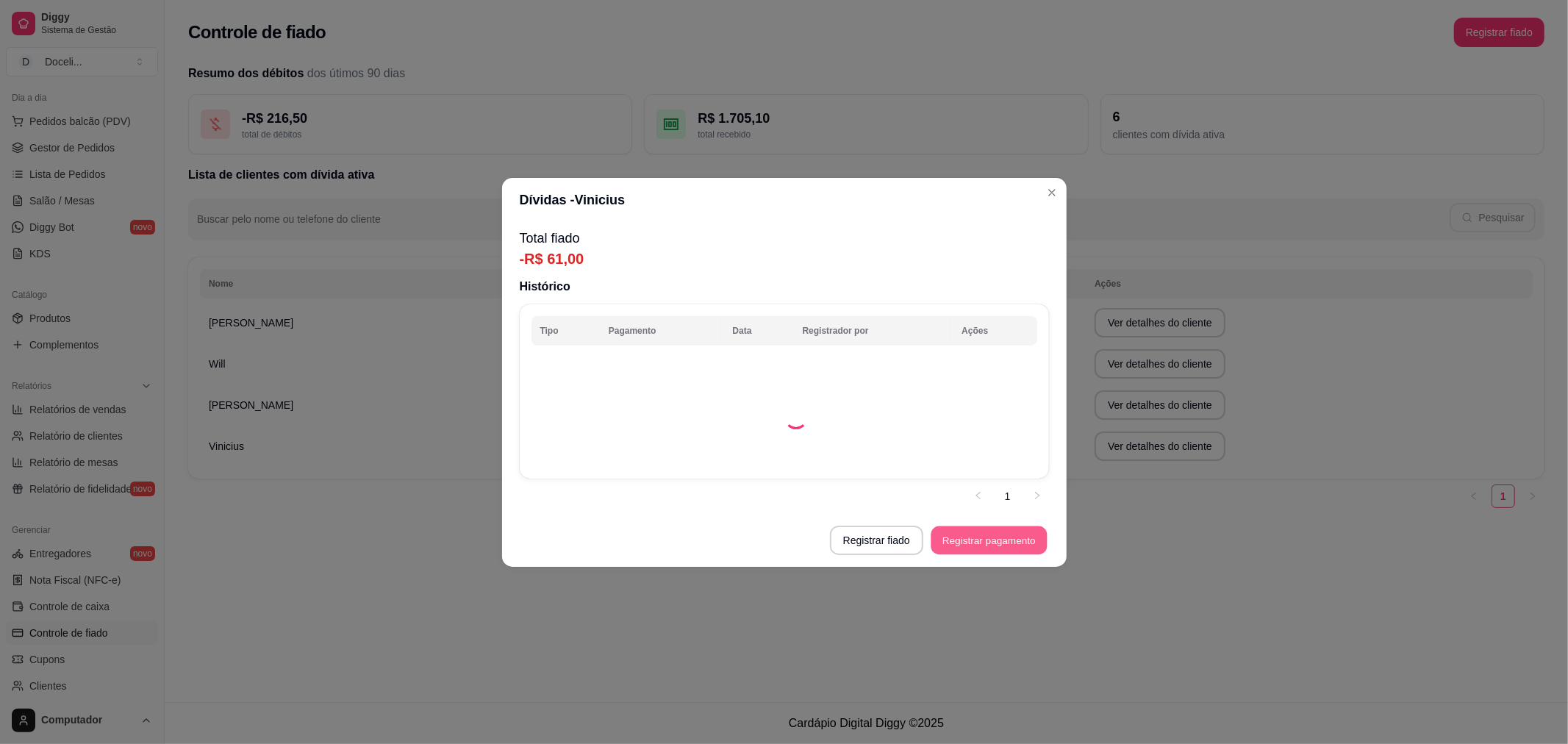
click at [998, 533] on button "Registrar pagamento" at bounding box center [989, 541] width 117 height 29
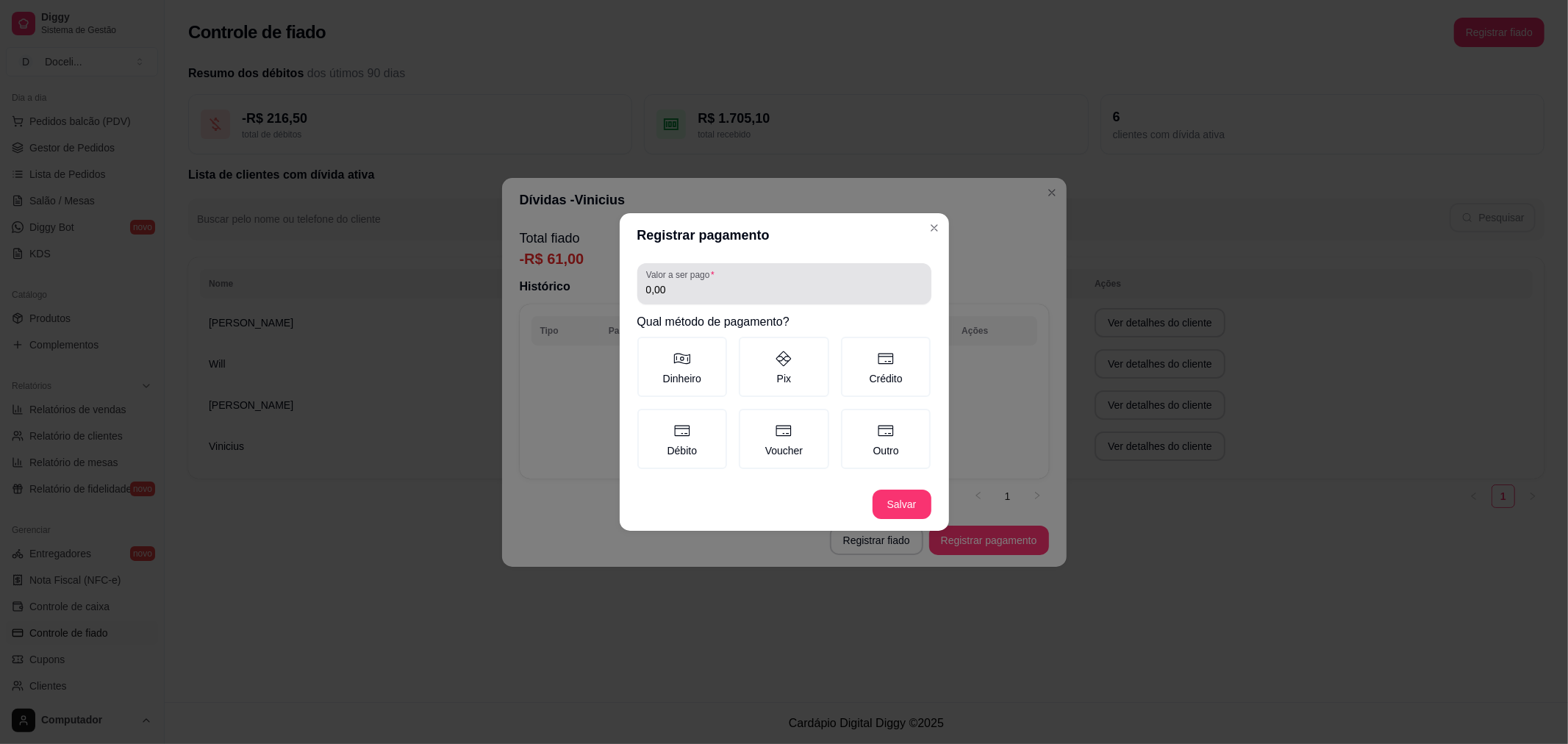
click at [736, 299] on div "0,00" at bounding box center [784, 283] width 277 height 30
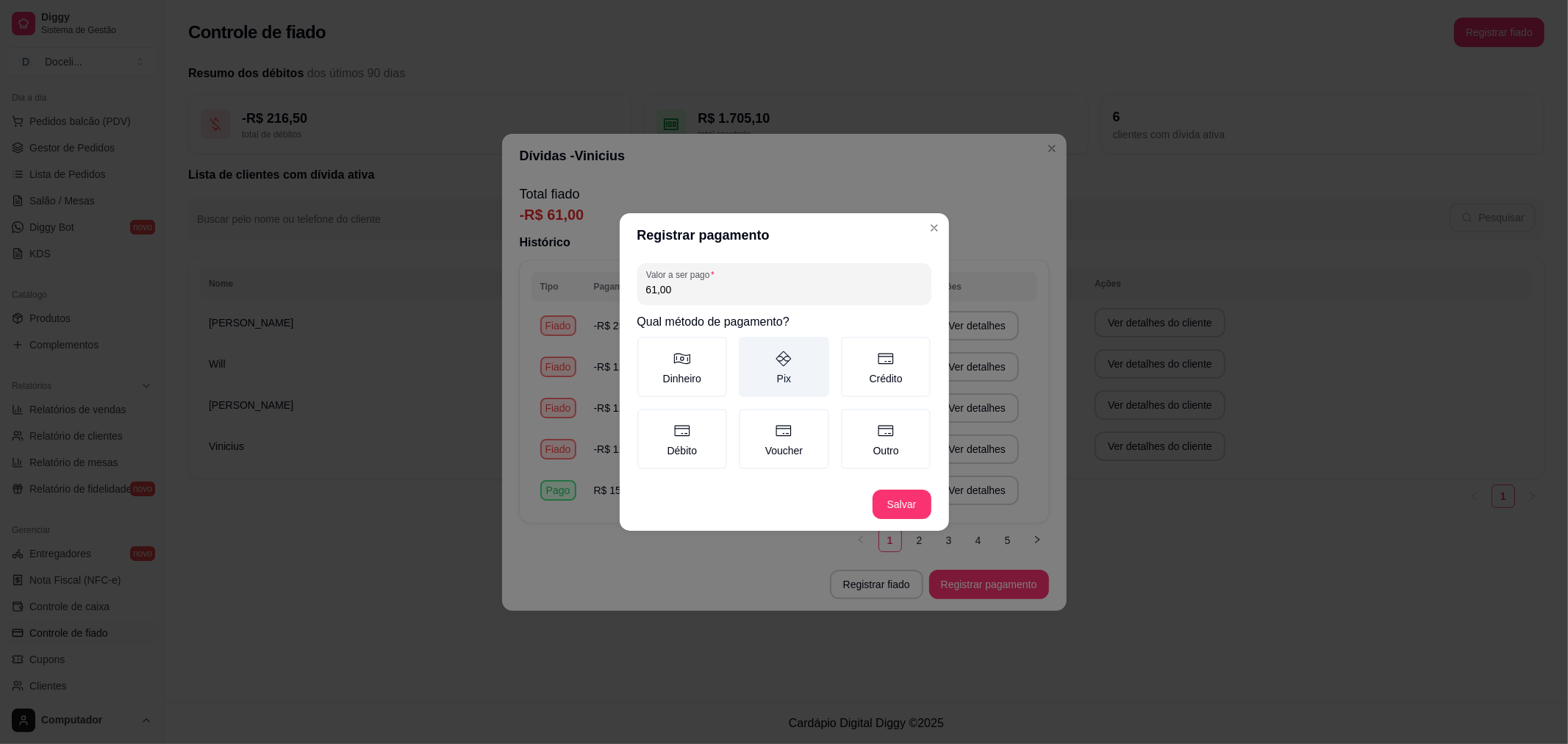
type input "61,00"
click at [782, 370] on label "Pix" at bounding box center [784, 367] width 90 height 60
click at [750, 348] on button "Pix" at bounding box center [744, 342] width 12 height 12
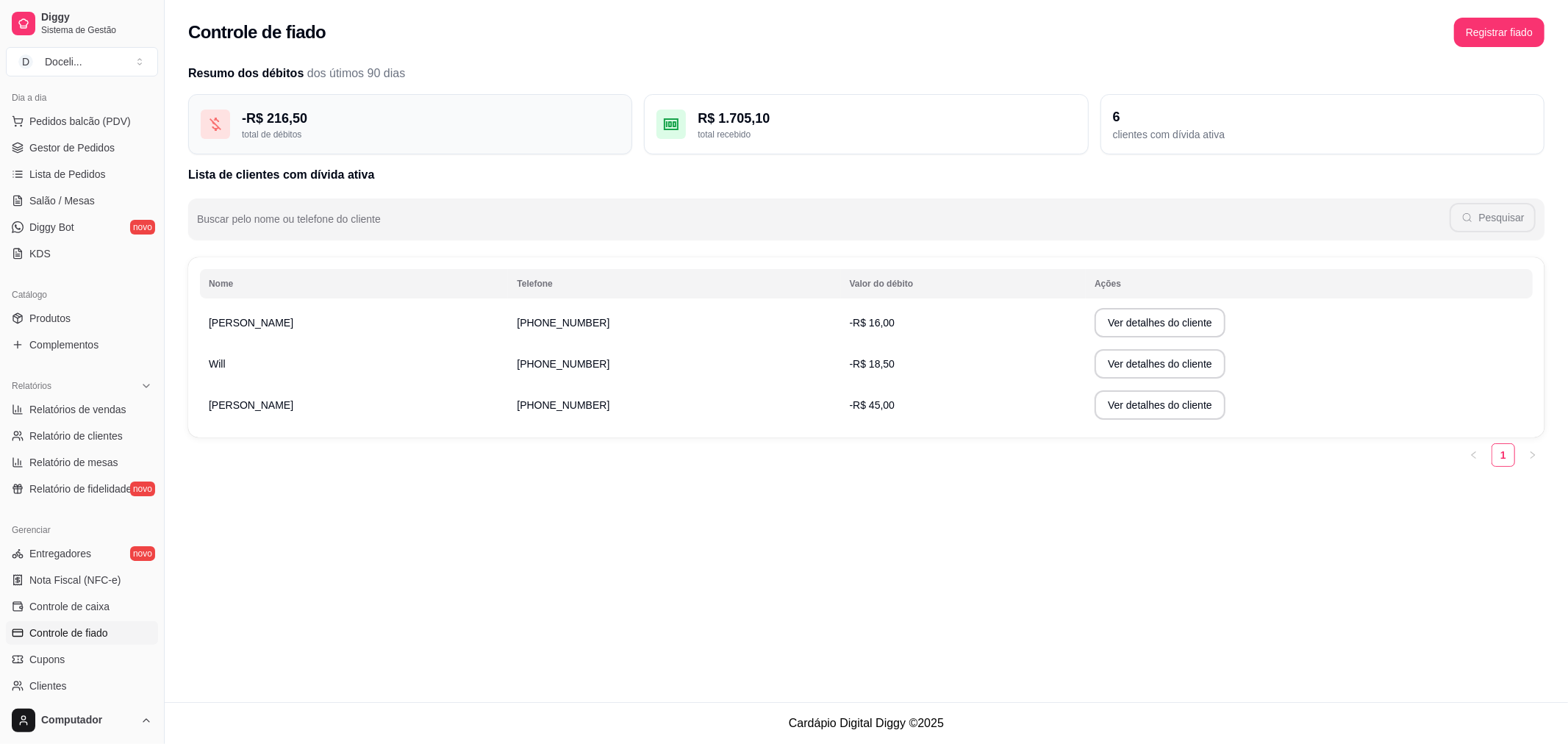
click at [402, 134] on div "total de débitos" at bounding box center [430, 134] width 378 height 12
click at [1153, 123] on div "6" at bounding box center [1322, 117] width 419 height 20
click at [1120, 113] on div "6" at bounding box center [1322, 117] width 419 height 20
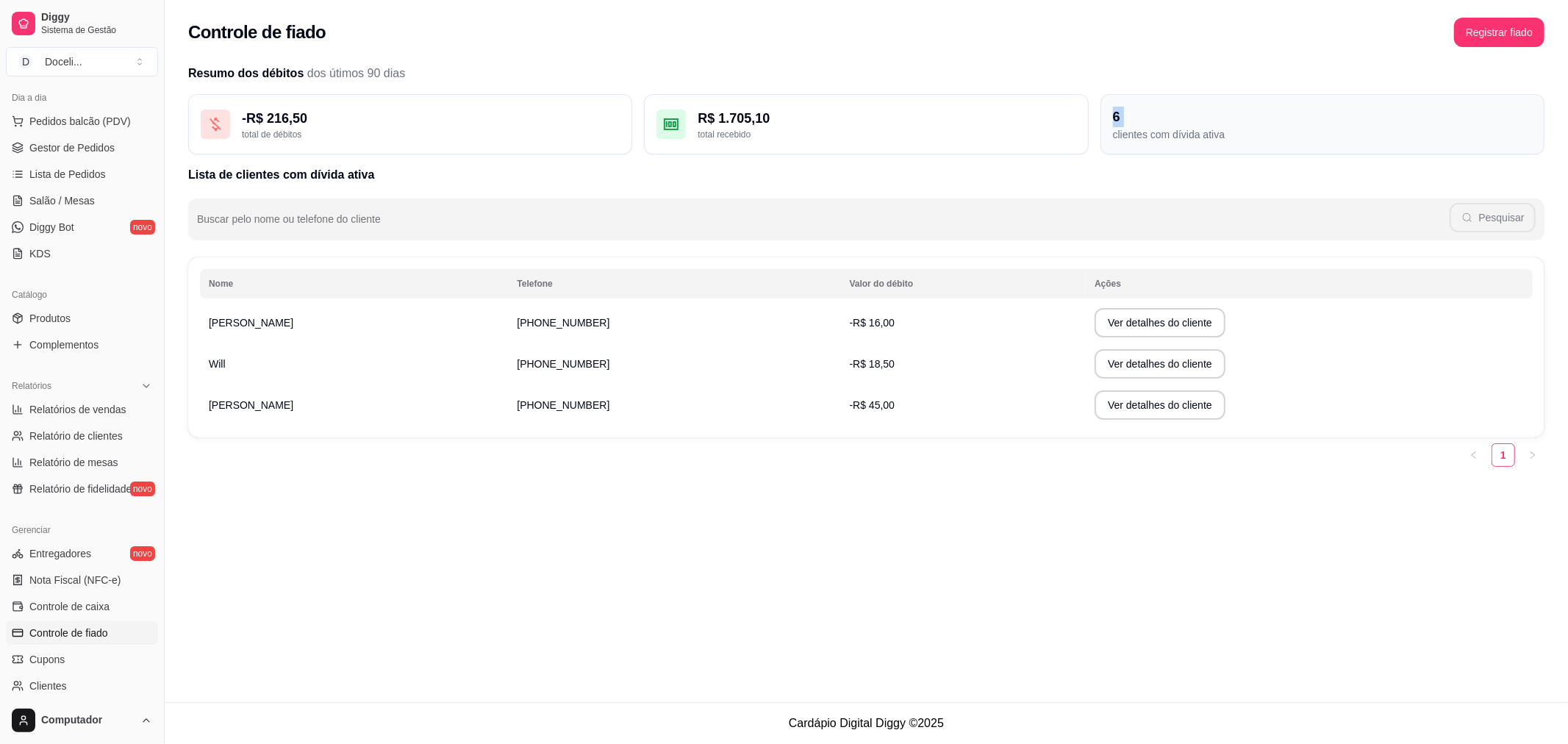
click at [1120, 113] on div "6" at bounding box center [1322, 117] width 419 height 20
click at [277, 117] on div "- R$ 216,50" at bounding box center [430, 118] width 378 height 20
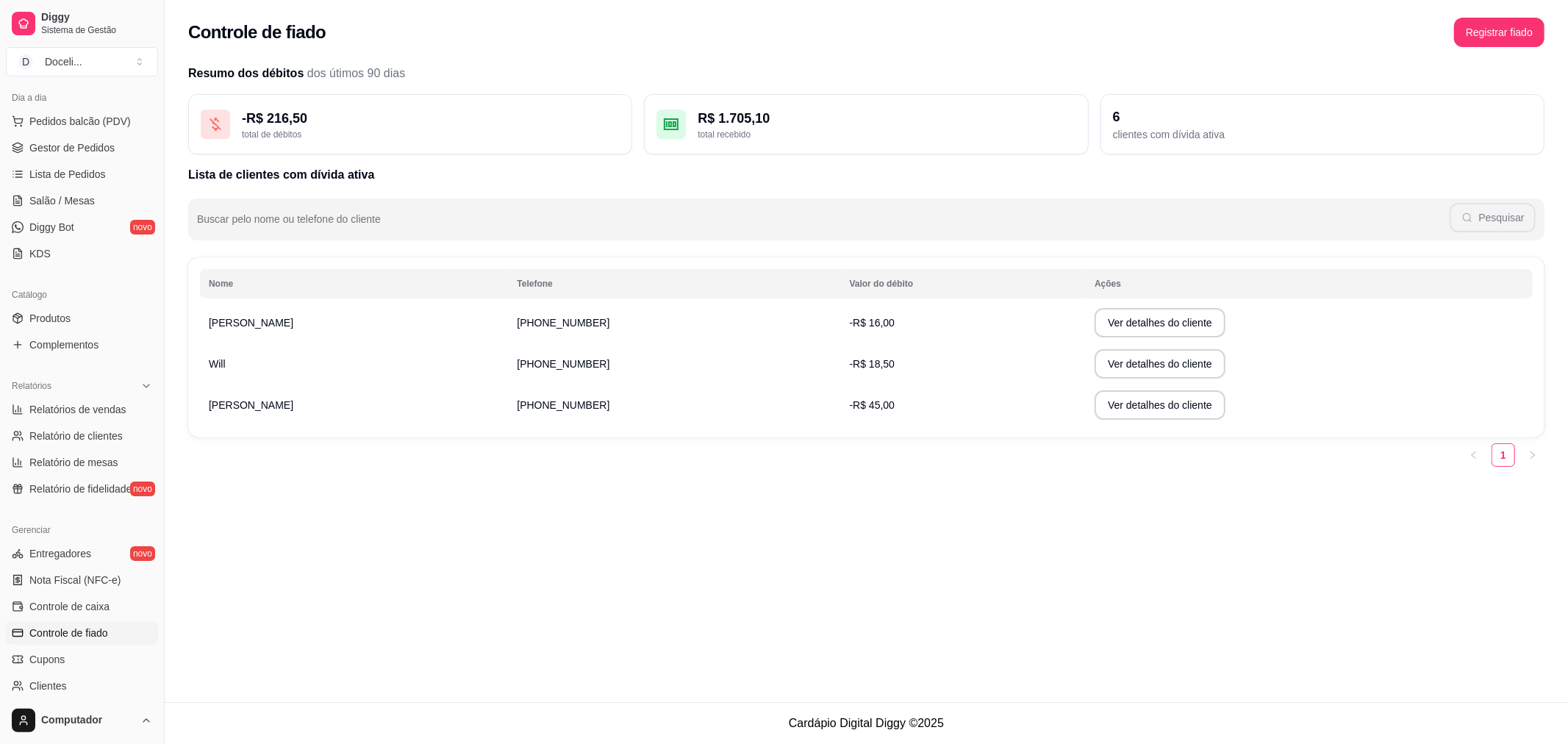
click at [288, 73] on h2 "Resumo dos débitos dos útimos 90 dias" at bounding box center [866, 73] width 1356 height 18
click at [320, 67] on span "dos útimos 90 dias" at bounding box center [356, 73] width 98 height 13
click at [363, 67] on span "dos útimos 90 dias" at bounding box center [356, 73] width 98 height 13
click at [382, 72] on span "dos útimos 90 dias" at bounding box center [356, 73] width 98 height 13
click at [273, 75] on h2 "Resumo dos débitos dos útimos 90 dias" at bounding box center [866, 73] width 1356 height 18
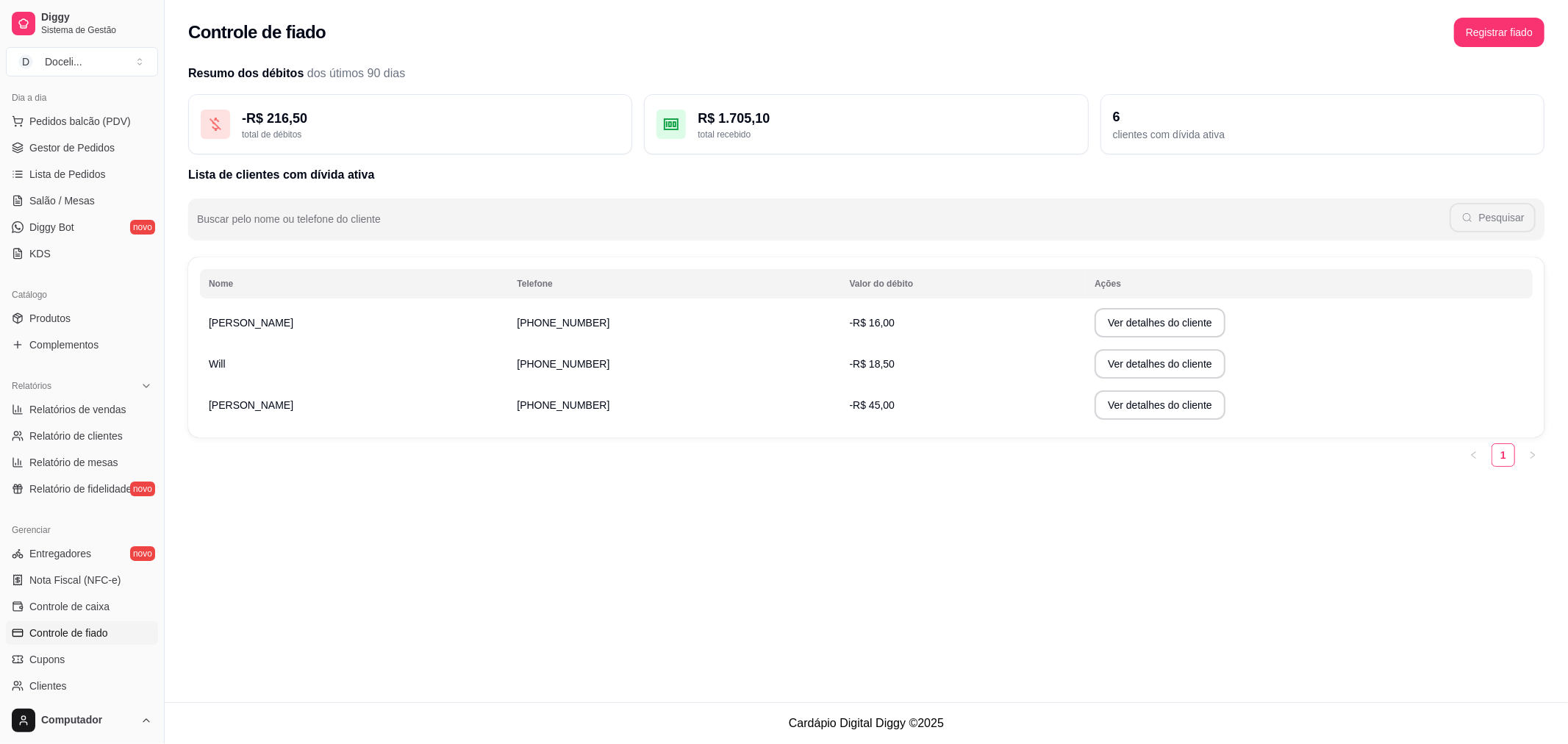
click at [226, 73] on h2 "Resumo dos débitos dos útimos 90 dias" at bounding box center [866, 73] width 1356 height 18
click at [243, 31] on h2 "Controle de fiado" at bounding box center [257, 32] width 138 height 24
click at [86, 636] on span "Controle de fiado" at bounding box center [69, 632] width 78 height 14
click at [1177, 117] on div "6" at bounding box center [1322, 117] width 419 height 20
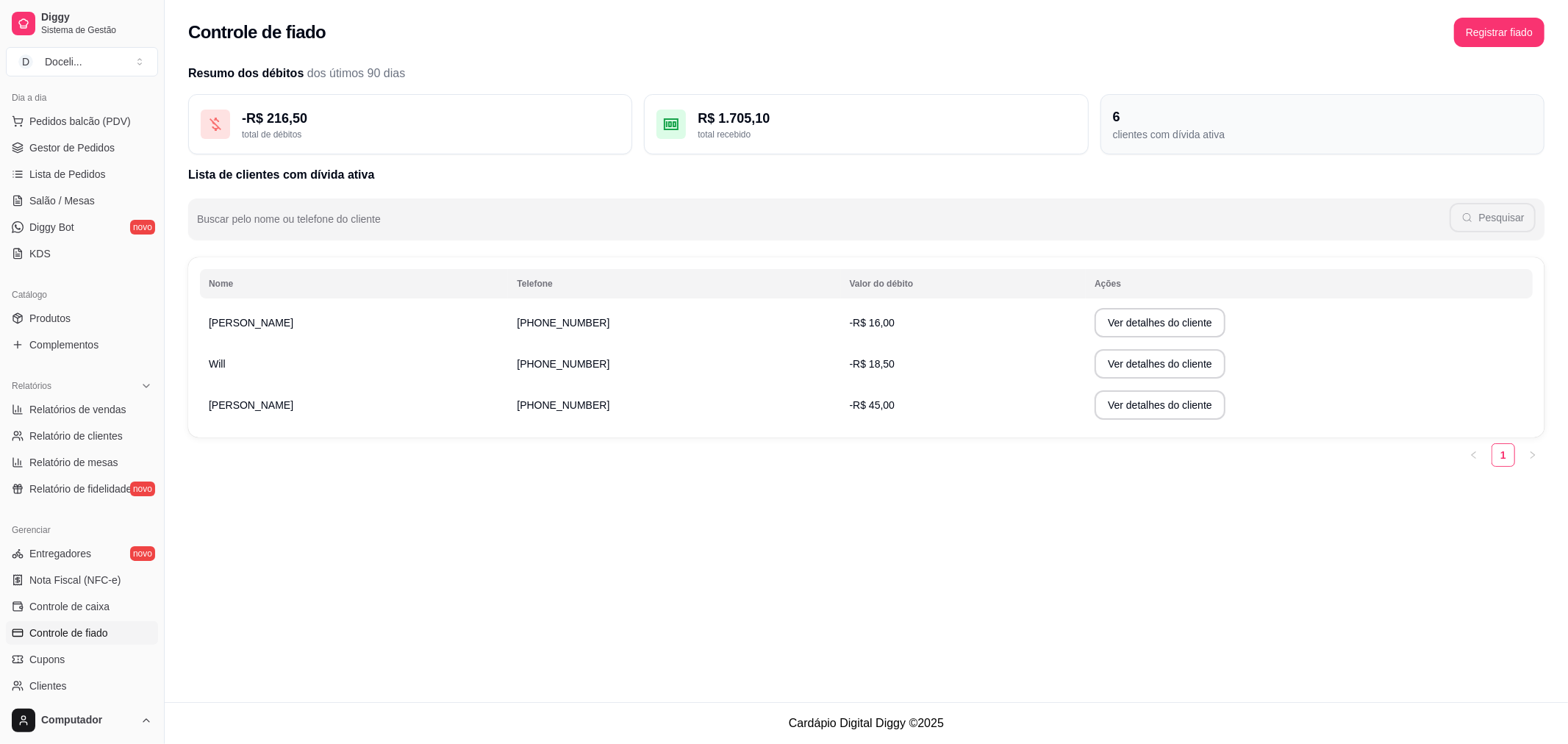
click at [1119, 112] on div "6" at bounding box center [1322, 117] width 419 height 20
click at [1113, 114] on div "6" at bounding box center [1322, 117] width 419 height 20
click at [1134, 129] on div "clientes com dívida ativa" at bounding box center [1322, 134] width 419 height 14
click at [1152, 138] on div "clientes com dívida ativa" at bounding box center [1322, 134] width 419 height 14
click at [1110, 118] on div "6 clientes com dívida ativa" at bounding box center [1323, 124] width 444 height 60
